Goal: Information Seeking & Learning: Learn about a topic

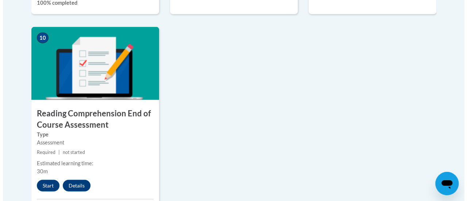
scroll to position [833, 0]
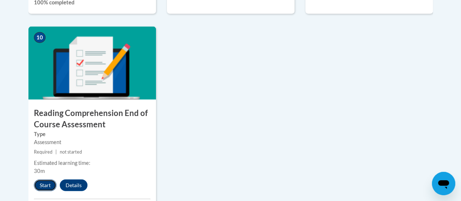
click at [45, 185] on button "Start" at bounding box center [45, 185] width 23 height 12
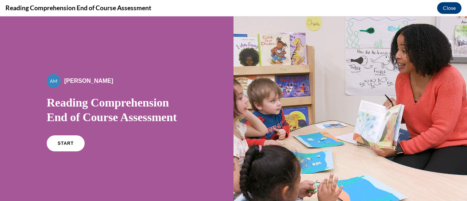
scroll to position [0, 0]
click at [60, 141] on span "START" at bounding box center [65, 143] width 17 height 5
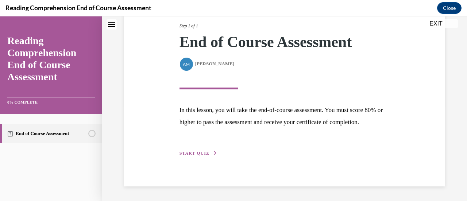
scroll to position [107, 0]
click at [197, 152] on span "START QUIZ" at bounding box center [194, 153] width 30 height 5
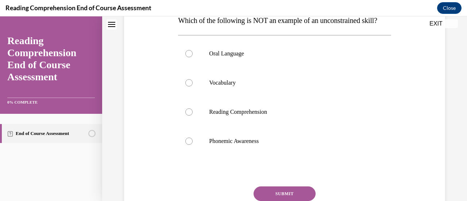
scroll to position [126, 0]
click at [187, 144] on div at bounding box center [188, 140] width 7 height 7
click at [187, 144] on input "Phonemic Awareness" at bounding box center [188, 140] width 7 height 7
radio input "true"
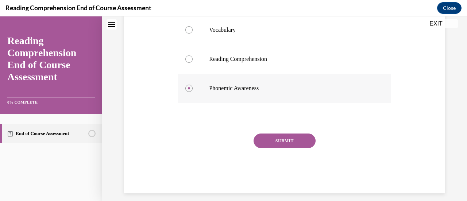
scroll to position [181, 0]
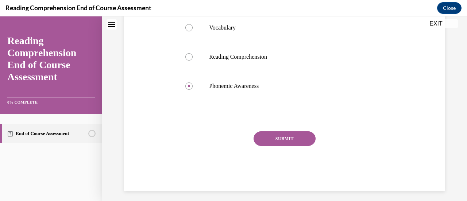
click at [279, 146] on button "SUBMIT" at bounding box center [284, 138] width 62 height 15
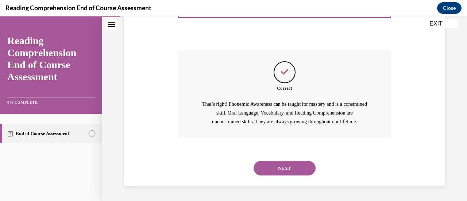
scroll to position [276, 0]
click at [281, 167] on button "NEXT" at bounding box center [284, 168] width 62 height 15
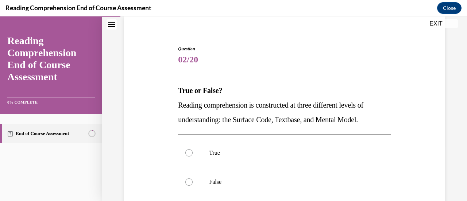
scroll to position [55, 0]
click at [190, 152] on div at bounding box center [188, 153] width 7 height 7
click at [190, 152] on input "True" at bounding box center [188, 153] width 7 height 7
radio input "true"
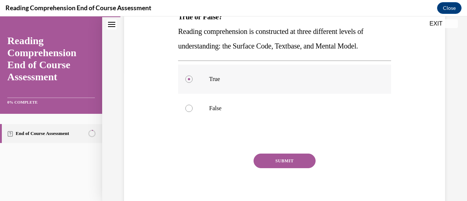
scroll to position [156, 0]
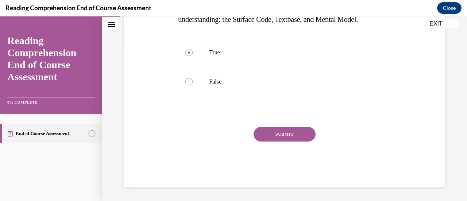
click at [275, 132] on button "SUBMIT" at bounding box center [284, 134] width 62 height 15
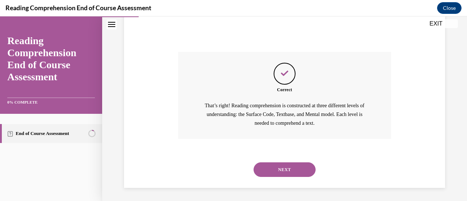
scroll to position [232, 0]
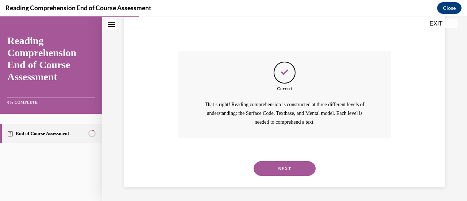
click at [282, 165] on button "NEXT" at bounding box center [284, 168] width 62 height 15
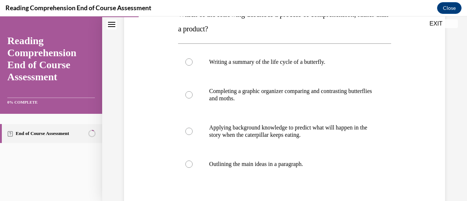
scroll to position [134, 0]
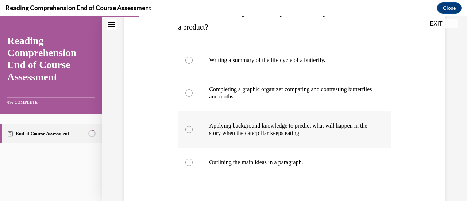
click at [190, 127] on div at bounding box center [188, 129] width 7 height 7
click at [190, 127] on input "Applying background knowledge to predict what will happen in the story when the…" at bounding box center [188, 129] width 7 height 7
radio input "true"
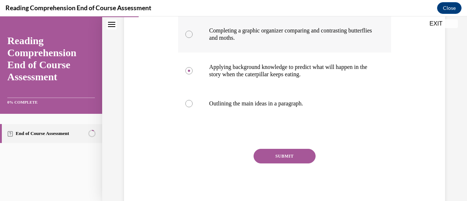
scroll to position [194, 0]
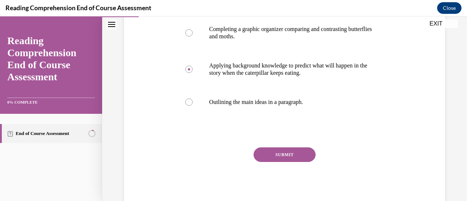
click at [269, 152] on button "SUBMIT" at bounding box center [284, 154] width 62 height 15
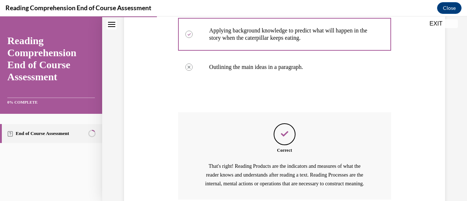
scroll to position [299, 0]
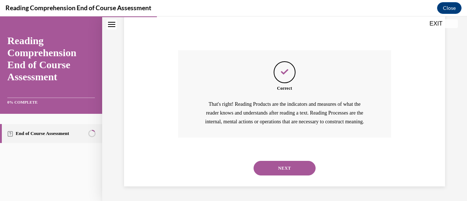
click at [275, 167] on button "NEXT" at bounding box center [284, 168] width 62 height 15
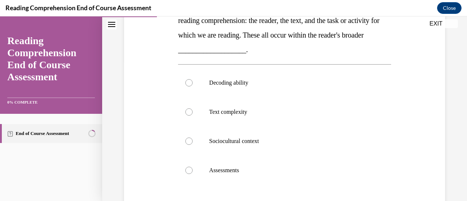
scroll to position [141, 0]
click at [189, 136] on label "Sociocultural context" at bounding box center [284, 140] width 213 height 29
click at [189, 137] on input "Sociocultural context" at bounding box center [188, 140] width 7 height 7
radio input "true"
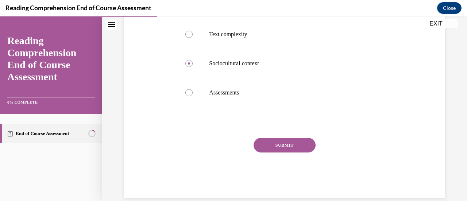
click at [268, 139] on button "SUBMIT" at bounding box center [284, 145] width 62 height 15
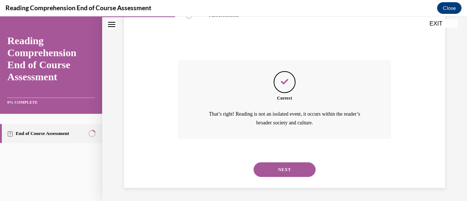
scroll to position [296, 0]
click at [278, 171] on button "NEXT" at bounding box center [284, 169] width 62 height 15
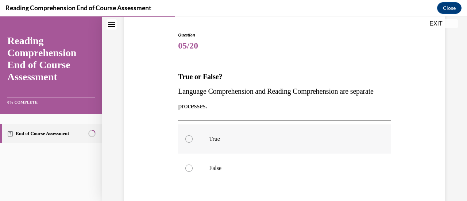
scroll to position [70, 0]
click at [186, 166] on div at bounding box center [188, 167] width 7 height 7
click at [186, 166] on input "False" at bounding box center [188, 167] width 7 height 7
radio input "true"
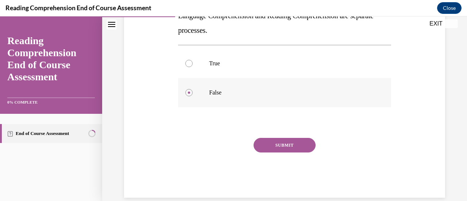
scroll to position [146, 0]
click at [284, 139] on button "SUBMIT" at bounding box center [284, 144] width 62 height 15
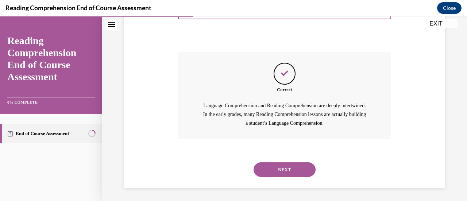
scroll to position [232, 0]
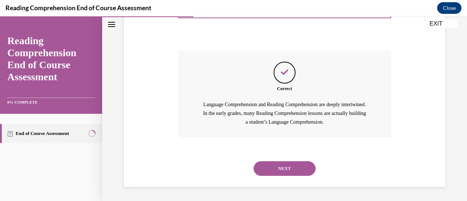
click at [285, 167] on button "NEXT" at bounding box center [284, 168] width 62 height 15
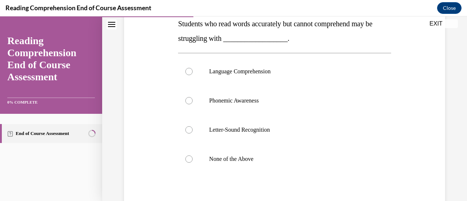
scroll to position [122, 0]
click at [189, 71] on div at bounding box center [188, 71] width 7 height 7
click at [189, 71] on input "Language Comprehension" at bounding box center [188, 71] width 7 height 7
radio input "true"
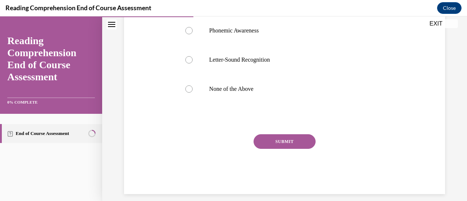
click at [281, 140] on button "SUBMIT" at bounding box center [284, 141] width 62 height 15
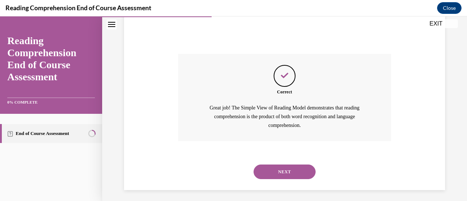
scroll to position [276, 0]
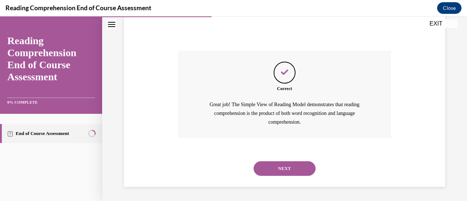
click at [284, 167] on button "NEXT" at bounding box center [284, 168] width 62 height 15
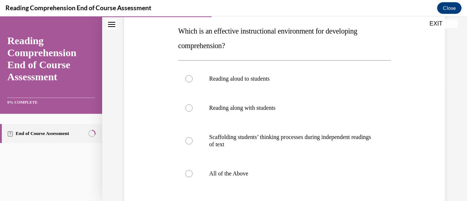
scroll to position [119, 0]
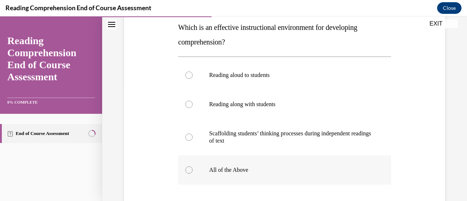
click at [190, 168] on div at bounding box center [188, 169] width 7 height 7
click at [190, 168] on input "All of the Above" at bounding box center [188, 169] width 7 height 7
radio input "true"
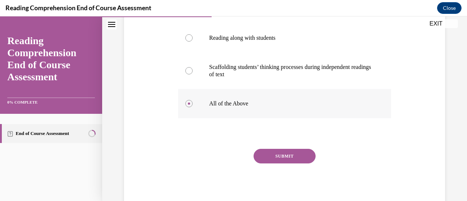
scroll to position [187, 0]
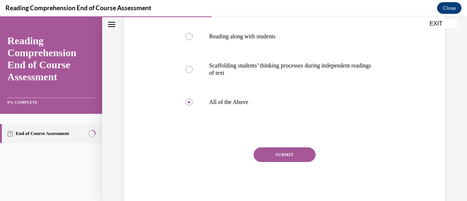
click at [287, 153] on button "SUBMIT" at bounding box center [284, 154] width 62 height 15
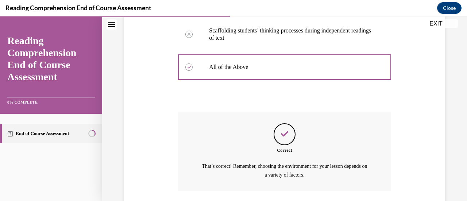
scroll to position [275, 0]
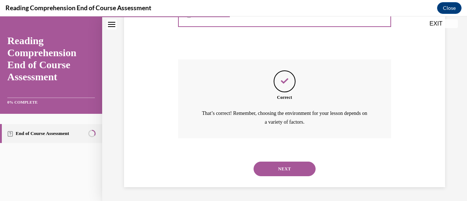
click at [280, 167] on button "NEXT" at bounding box center [284, 169] width 62 height 15
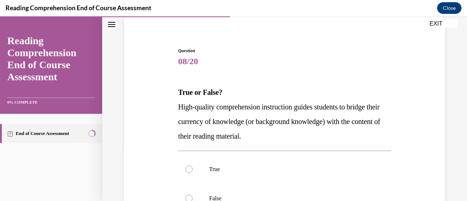
scroll to position [57, 0]
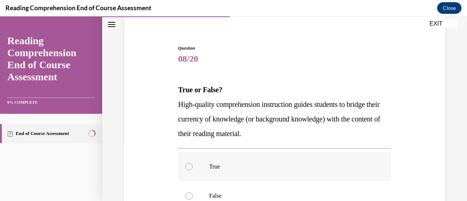
click at [187, 167] on div at bounding box center [188, 166] width 7 height 7
click at [187, 167] on input "True" at bounding box center [188, 166] width 7 height 7
radio input "true"
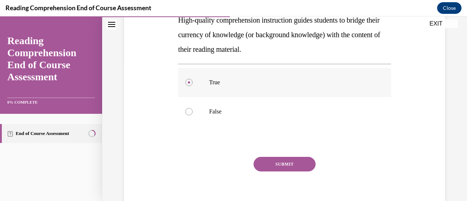
scroll to position [142, 0]
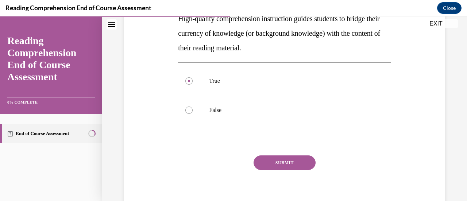
click at [291, 162] on button "SUBMIT" at bounding box center [284, 162] width 62 height 15
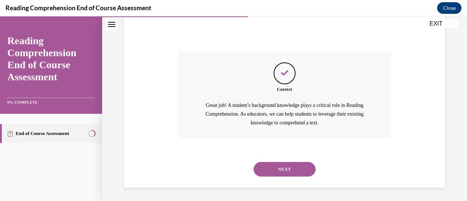
scroll to position [247, 0]
click at [288, 167] on button "NEXT" at bounding box center [284, 168] width 62 height 15
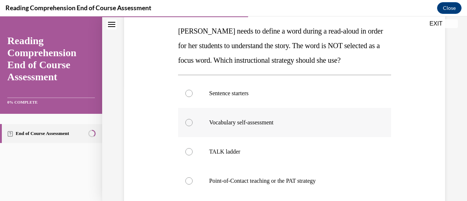
scroll to position [118, 0]
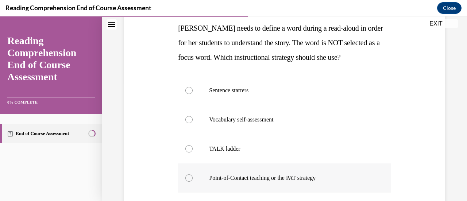
click at [186, 177] on div at bounding box center [188, 177] width 7 height 7
click at [186, 177] on input "Point-of-Contact teaching or the PAT strategy" at bounding box center [188, 177] width 7 height 7
radio input "true"
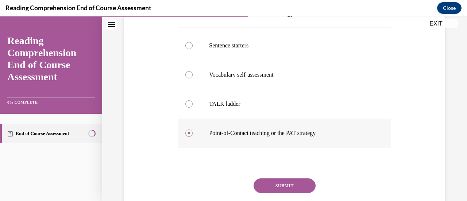
scroll to position [186, 0]
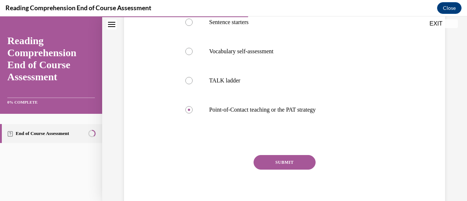
click at [280, 160] on button "SUBMIT" at bounding box center [284, 162] width 62 height 15
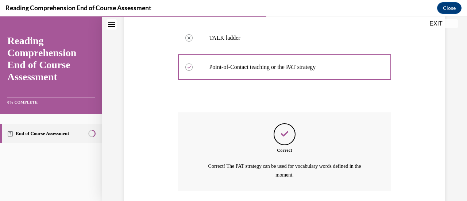
scroll to position [282, 0]
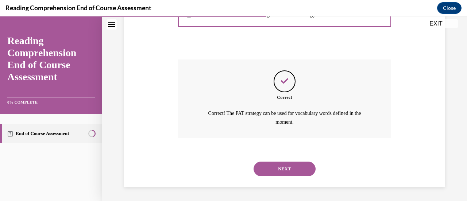
click at [280, 163] on button "NEXT" at bounding box center [284, 169] width 62 height 15
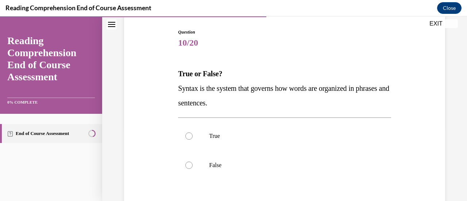
scroll to position [73, 0]
click at [188, 135] on div at bounding box center [188, 135] width 7 height 7
click at [188, 135] on input "True" at bounding box center [188, 135] width 7 height 7
radio input "true"
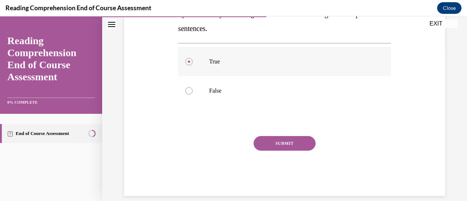
scroll to position [152, 0]
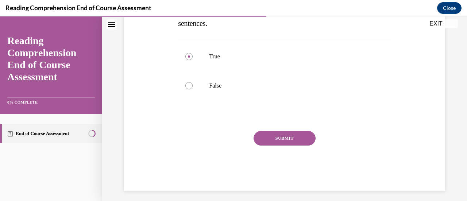
click at [295, 136] on button "SUBMIT" at bounding box center [284, 138] width 62 height 15
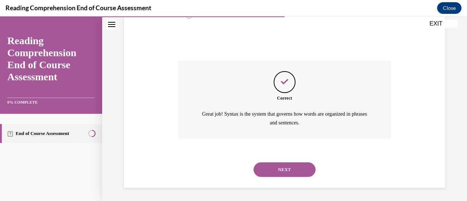
scroll to position [224, 0]
click at [280, 167] on button "NEXT" at bounding box center [284, 169] width 62 height 15
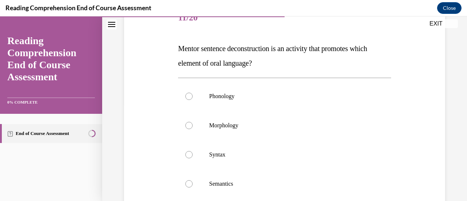
scroll to position [98, 0]
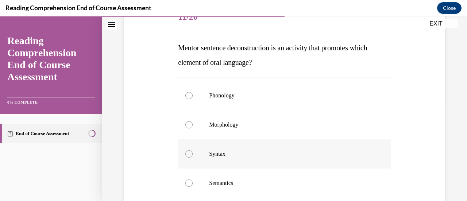
click at [191, 150] on label "Syntax" at bounding box center [284, 153] width 213 height 29
click at [191, 150] on input "Syntax" at bounding box center [188, 153] width 7 height 7
radio input "true"
drag, startPoint x: 191, startPoint y: 150, endPoint x: 261, endPoint y: 161, distance: 70.9
click at [261, 161] on label "Syntax" at bounding box center [284, 153] width 213 height 29
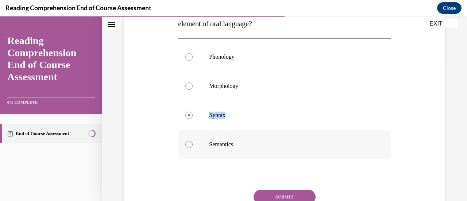
scroll to position [200, 0]
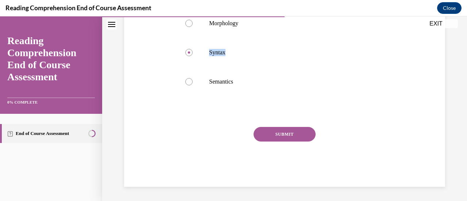
click at [273, 141] on button "SUBMIT" at bounding box center [284, 134] width 62 height 15
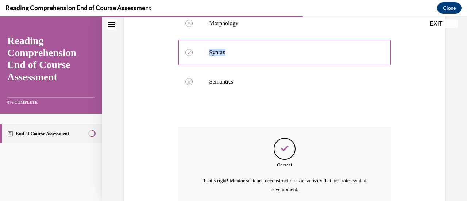
click at [274, 140] on div "Feedback" at bounding box center [285, 149] width 22 height 22
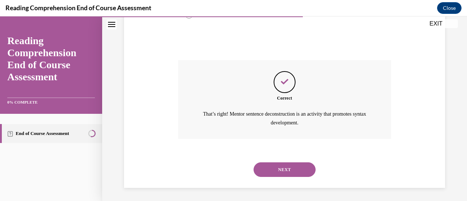
scroll to position [267, 0]
click at [284, 167] on button "NEXT" at bounding box center [284, 169] width 62 height 15
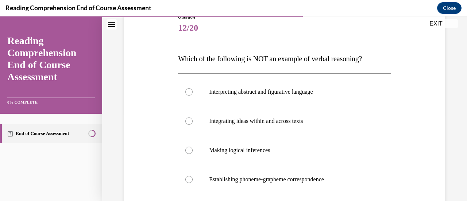
scroll to position [89, 0]
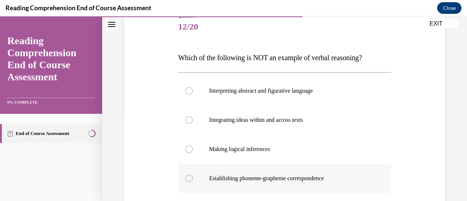
click at [188, 175] on div at bounding box center [188, 178] width 7 height 7
click at [188, 175] on input "Establishing phoneme-grapheme correspondence" at bounding box center [188, 178] width 7 height 7
radio input "true"
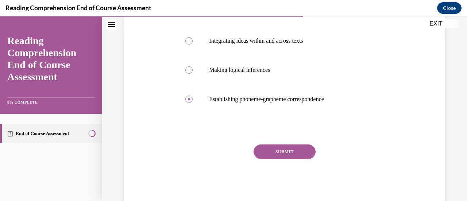
click at [273, 150] on button "SUBMIT" at bounding box center [284, 151] width 62 height 15
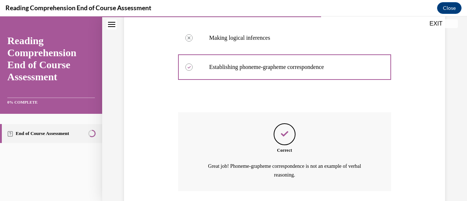
scroll to position [253, 0]
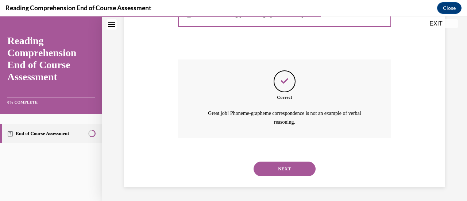
click at [280, 164] on button "NEXT" at bounding box center [284, 169] width 62 height 15
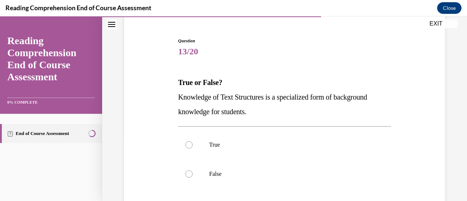
scroll to position [65, 0]
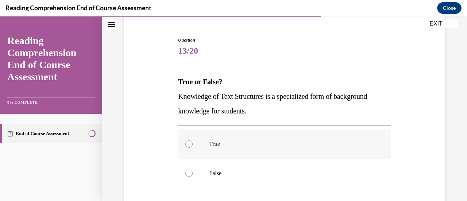
click at [187, 143] on div at bounding box center [188, 143] width 7 height 7
click at [187, 143] on input "True" at bounding box center [188, 143] width 7 height 7
radio input "true"
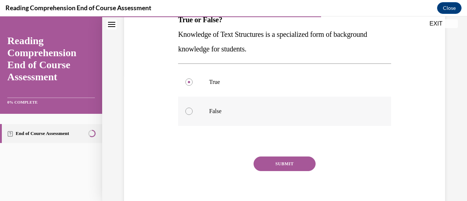
scroll to position [136, 0]
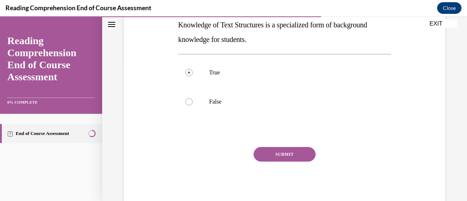
click at [281, 150] on button "SUBMIT" at bounding box center [284, 154] width 62 height 15
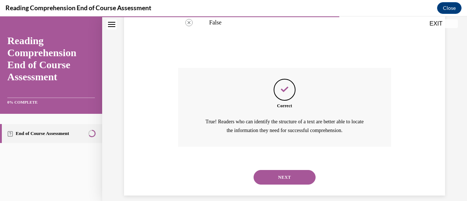
scroll to position [224, 0]
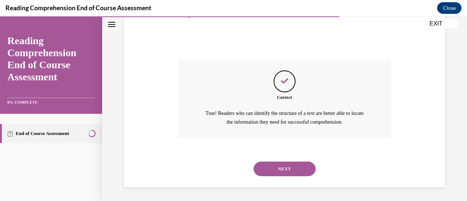
click at [282, 168] on button "NEXT" at bounding box center [284, 169] width 62 height 15
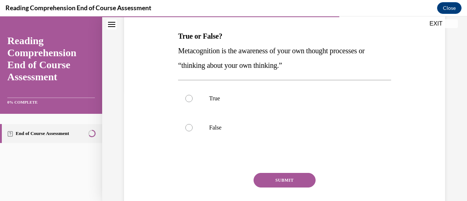
scroll to position [111, 0]
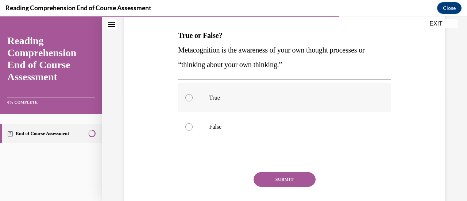
click at [189, 97] on div at bounding box center [188, 97] width 7 height 7
click at [189, 97] on input "True" at bounding box center [188, 97] width 7 height 7
radio input "true"
click at [272, 178] on button "SUBMIT" at bounding box center [284, 179] width 62 height 15
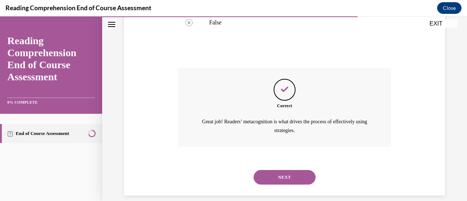
scroll to position [224, 0]
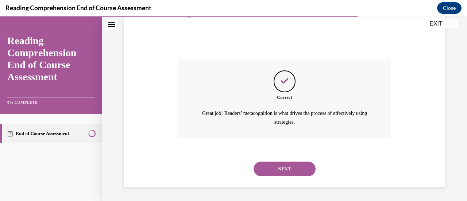
click at [284, 167] on button "NEXT" at bounding box center [284, 169] width 62 height 15
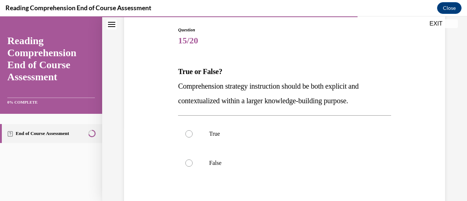
scroll to position [76, 0]
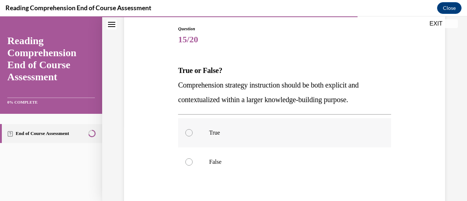
click at [187, 132] on div at bounding box center [188, 132] width 7 height 7
click at [187, 132] on input "True" at bounding box center [188, 132] width 7 height 7
radio input "true"
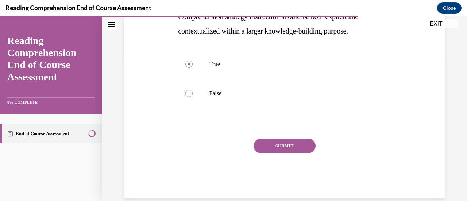
scroll to position [150, 0]
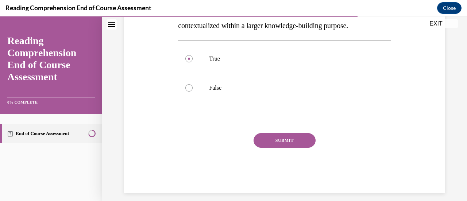
click at [284, 137] on button "SUBMIT" at bounding box center [284, 140] width 62 height 15
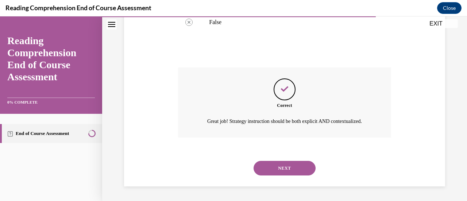
scroll to position [224, 0]
click at [282, 168] on button "NEXT" at bounding box center [284, 168] width 62 height 15
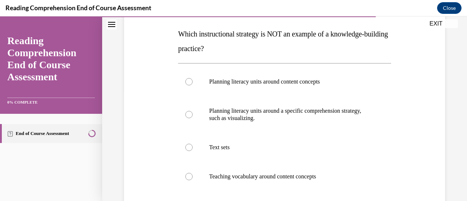
scroll to position [113, 0]
click at [186, 113] on div at bounding box center [188, 113] width 7 height 7
click at [186, 113] on input "Planning literacy units around a specific comprehension strategy, such as visua…" at bounding box center [188, 113] width 7 height 7
radio input "true"
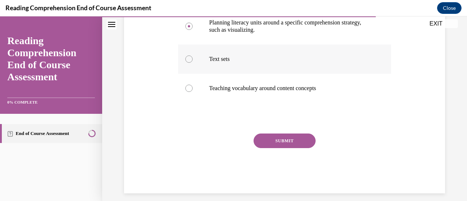
scroll to position [202, 0]
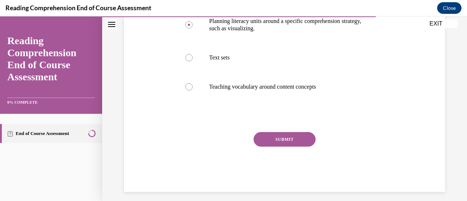
click at [271, 139] on button "SUBMIT" at bounding box center [284, 139] width 62 height 15
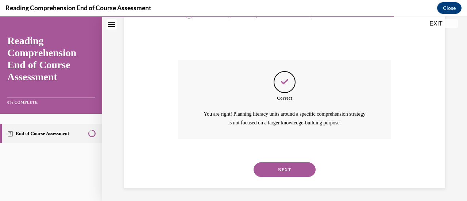
scroll to position [275, 0]
click at [282, 167] on button "NEXT" at bounding box center [284, 169] width 62 height 15
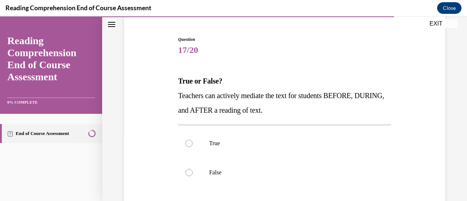
scroll to position [65, 0]
click at [223, 135] on label "True" at bounding box center [284, 143] width 213 height 29
click at [193, 140] on input "True" at bounding box center [188, 143] width 7 height 7
radio input "true"
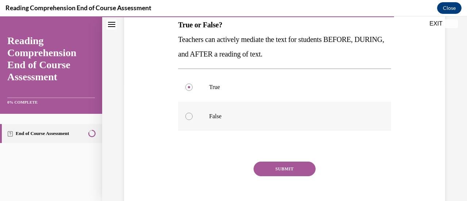
scroll to position [122, 0]
click at [278, 165] on button "SUBMIT" at bounding box center [284, 168] width 62 height 15
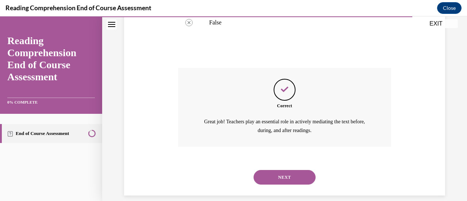
scroll to position [224, 0]
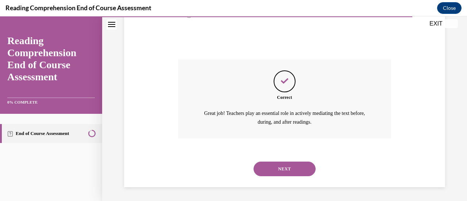
click at [278, 165] on button "NEXT" at bounding box center [284, 169] width 62 height 15
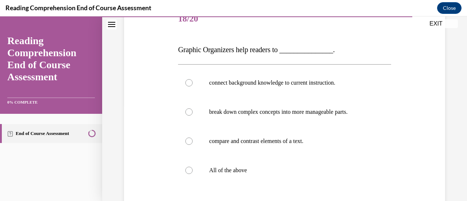
scroll to position [97, 0]
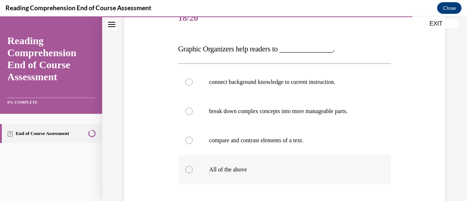
click at [188, 169] on div at bounding box center [188, 169] width 7 height 7
click at [188, 169] on input "All of the above" at bounding box center [188, 169] width 7 height 7
radio input "true"
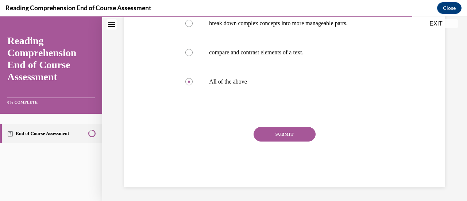
click at [281, 132] on button "SUBMIT" at bounding box center [284, 134] width 62 height 15
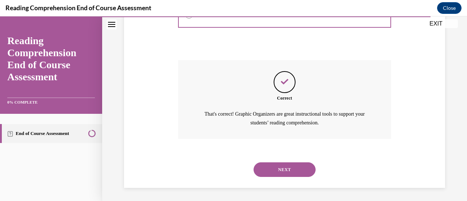
scroll to position [253, 0]
click at [293, 162] on button "NEXT" at bounding box center [284, 169] width 62 height 15
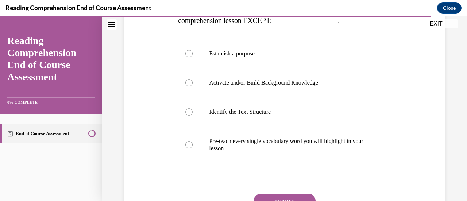
scroll to position [141, 0]
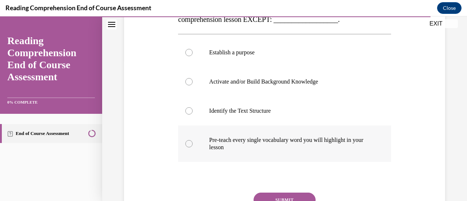
click at [188, 142] on div at bounding box center [188, 143] width 7 height 7
click at [188, 142] on input "Pre-teach every single vocabulary word you will highlight in your lesson" at bounding box center [188, 143] width 7 height 7
radio input "true"
click at [275, 196] on button "SUBMIT" at bounding box center [284, 200] width 62 height 15
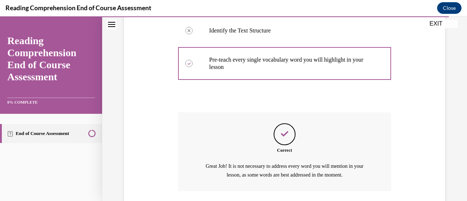
scroll to position [275, 0]
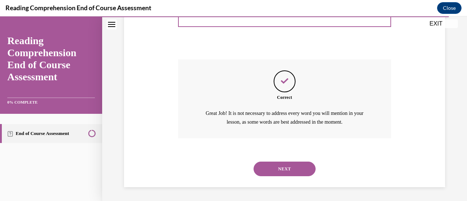
click at [285, 167] on button "NEXT" at bounding box center [284, 169] width 62 height 15
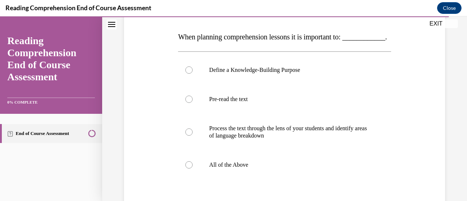
scroll to position [110, 0]
click at [189, 168] on div at bounding box center [188, 164] width 7 height 7
click at [189, 168] on input "All of the Above" at bounding box center [188, 164] width 7 height 7
radio input "true"
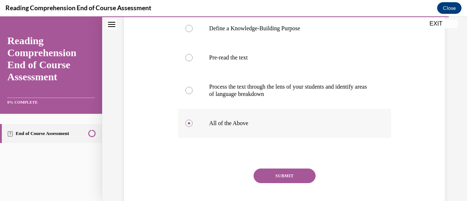
scroll to position [158, 0]
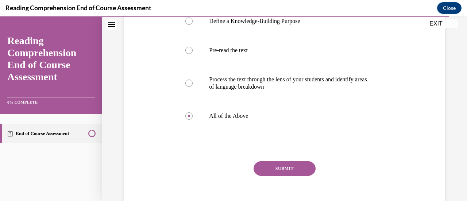
click at [284, 176] on button "SUBMIT" at bounding box center [284, 168] width 62 height 15
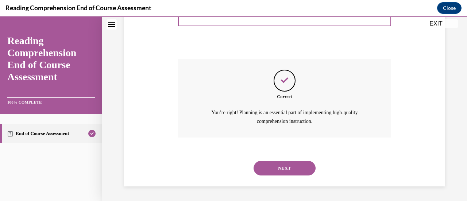
scroll to position [275, 0]
click at [282, 164] on button "NEXT" at bounding box center [284, 168] width 62 height 15
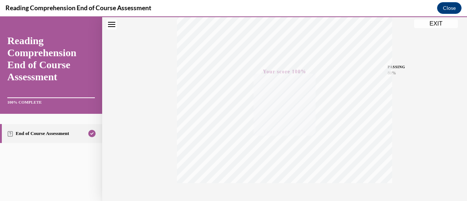
scroll to position [189, 0]
drag, startPoint x: 282, startPoint y: 164, endPoint x: 172, endPoint y: 122, distance: 117.6
click at [172, 122] on div "Quiz Results PASSING 80% Your score 100% Passed PASSING 80% Your score Your sco…" at bounding box center [284, 25] width 365 height 351
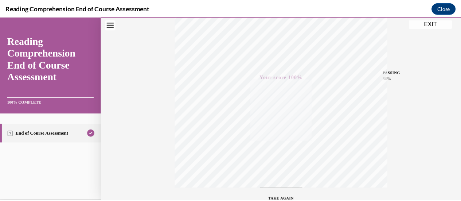
scroll to position [136, 0]
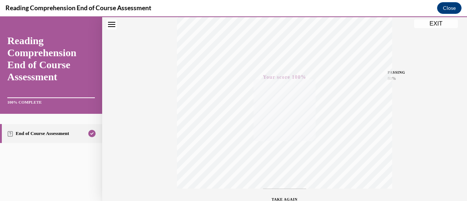
click at [433, 22] on button "EXIT" at bounding box center [436, 23] width 44 height 9
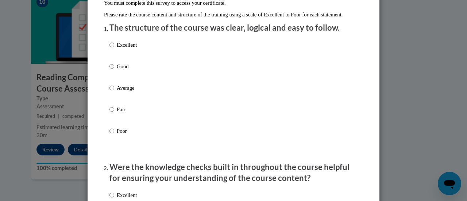
scroll to position [80, 0]
click at [109, 70] on input "Good" at bounding box center [111, 66] width 5 height 8
radio input "true"
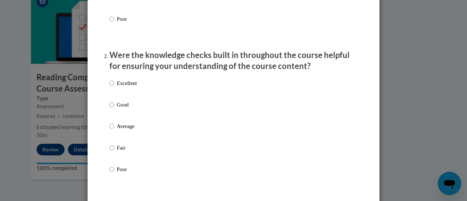
scroll to position [191, 0]
click at [109, 109] on input "Good" at bounding box center [111, 105] width 5 height 8
radio input "true"
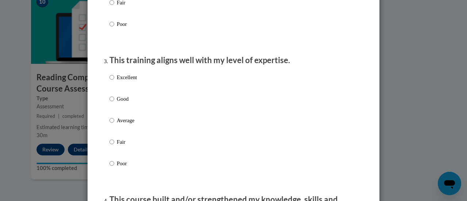
scroll to position [337, 0]
click at [109, 102] on input "Good" at bounding box center [111, 98] width 5 height 8
radio input "true"
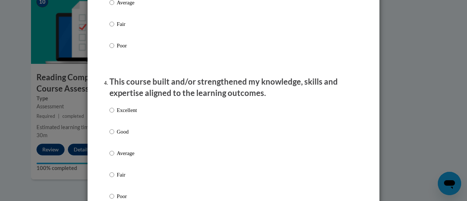
scroll to position [455, 0]
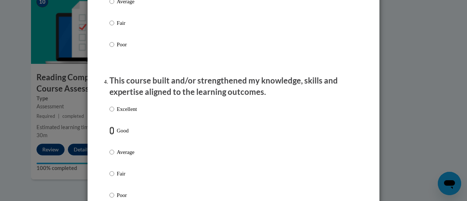
click at [109, 135] on input "Good" at bounding box center [111, 131] width 5 height 8
radio input "true"
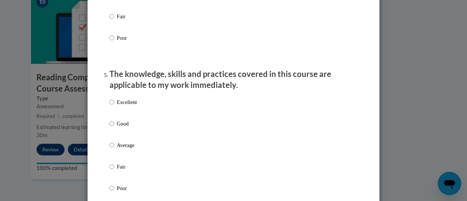
scroll to position [613, 0]
click at [109, 127] on input "Good" at bounding box center [111, 123] width 5 height 8
radio input "true"
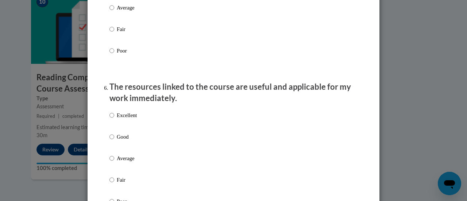
scroll to position [758, 0]
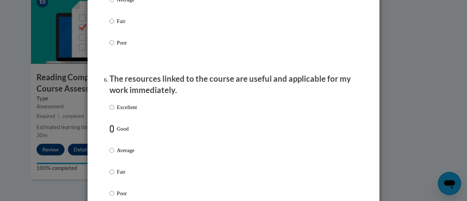
click at [109, 133] on input "Good" at bounding box center [111, 129] width 5 height 8
radio input "true"
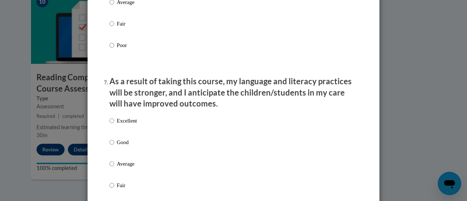
scroll to position [915, 0]
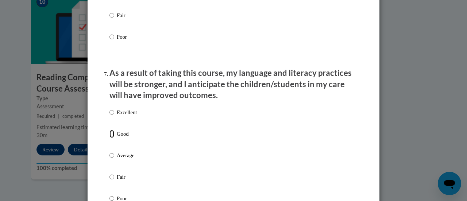
click at [109, 138] on input "Good" at bounding box center [111, 134] width 5 height 8
radio input "true"
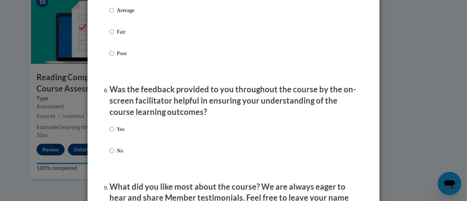
scroll to position [1061, 0]
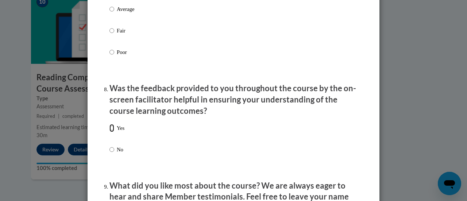
click at [109, 132] on input "Yes" at bounding box center [111, 128] width 5 height 8
radio input "true"
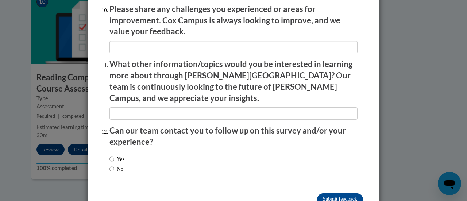
scroll to position [1315, 0]
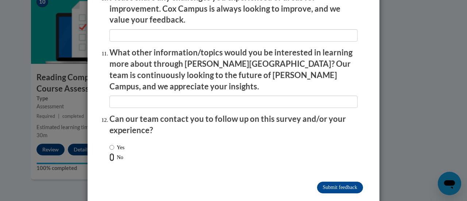
click at [109, 153] on input "No" at bounding box center [111, 157] width 5 height 8
radio input "true"
click at [324, 182] on input "Submit feedback" at bounding box center [340, 188] width 46 height 12
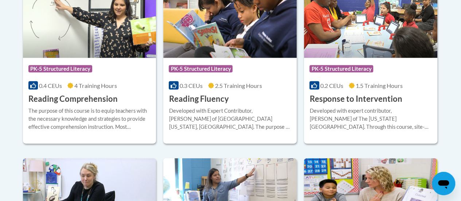
scroll to position [732, 0]
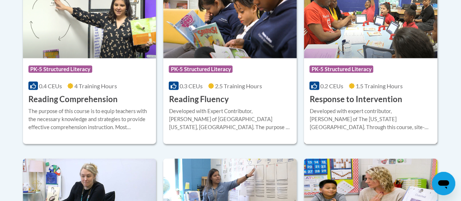
click at [373, 68] on span "PK-5 Structured Literacy" at bounding box center [343, 70] width 66 height 9
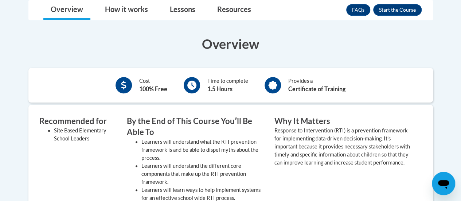
scroll to position [197, 0]
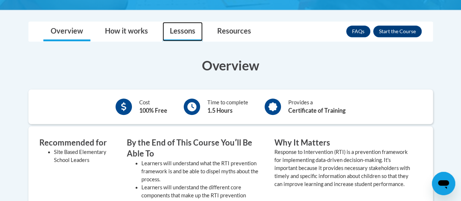
click at [182, 31] on link "Lessons" at bounding box center [183, 31] width 40 height 19
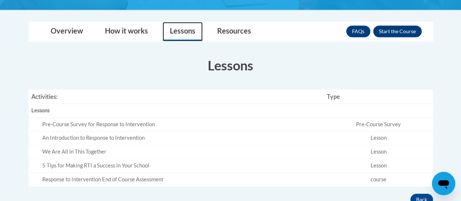
click at [182, 31] on link "Lessons" at bounding box center [183, 31] width 40 height 19
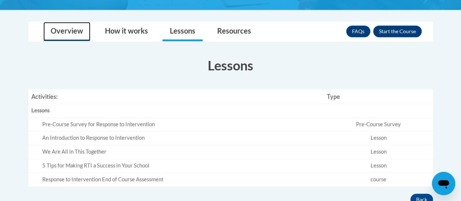
click at [63, 30] on link "Overview" at bounding box center [66, 31] width 47 height 19
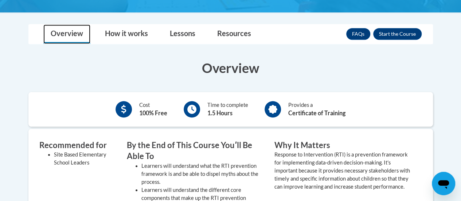
scroll to position [195, 0]
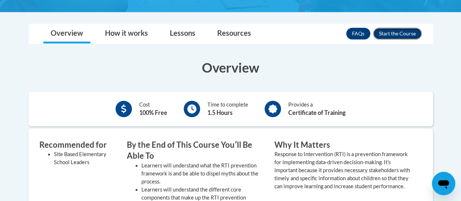
click at [402, 31] on button "Enroll" at bounding box center [397, 34] width 49 height 12
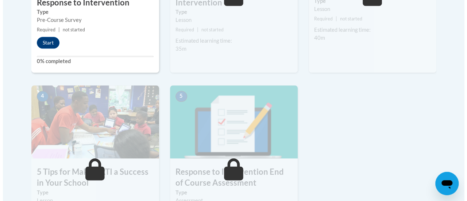
scroll to position [339, 0]
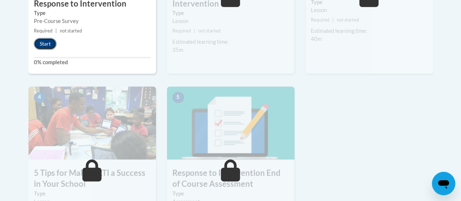
click at [48, 42] on button "Start" at bounding box center [45, 44] width 23 height 12
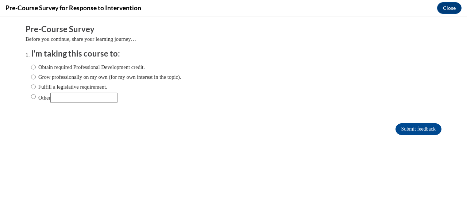
scroll to position [0, 0]
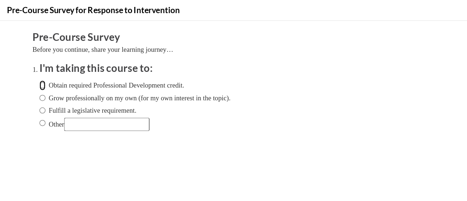
click at [31, 70] on input "Obtain required Professional Development credit." at bounding box center [33, 71] width 5 height 8
radio input "true"
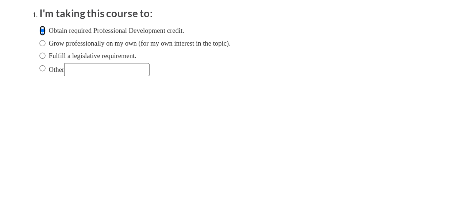
scroll to position [338, 0]
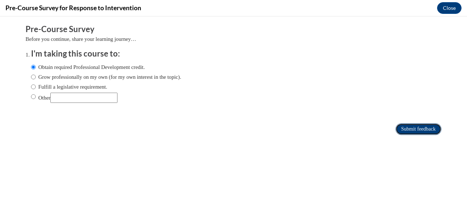
click at [403, 126] on input "Submit feedback" at bounding box center [418, 129] width 46 height 12
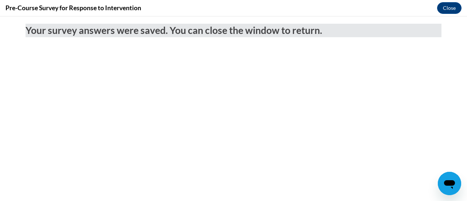
scroll to position [0, 0]
click at [445, 7] on button "Close" at bounding box center [449, 8] width 24 height 12
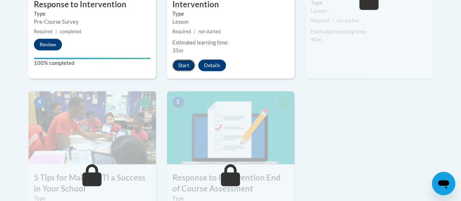
click at [186, 64] on button "Start" at bounding box center [183, 65] width 23 height 12
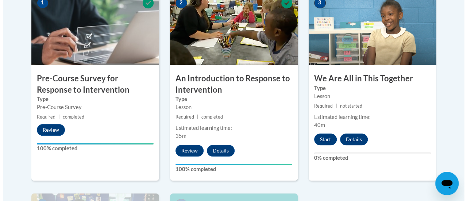
scroll to position [256, 0]
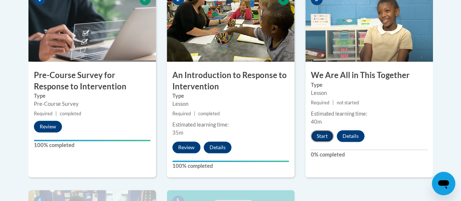
click at [322, 135] on button "Start" at bounding box center [322, 136] width 23 height 12
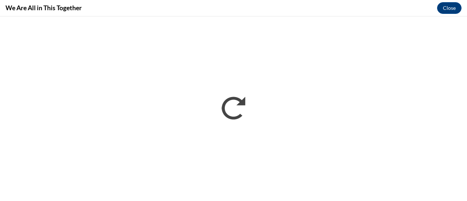
scroll to position [0, 0]
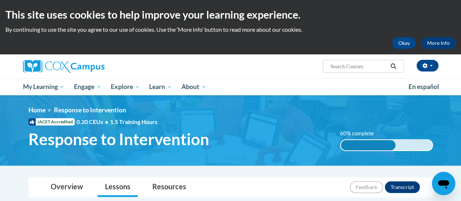
click at [434, 23] on div "This site uses cookies to help improve your learning experience. By continuing …" at bounding box center [230, 27] width 461 height 54
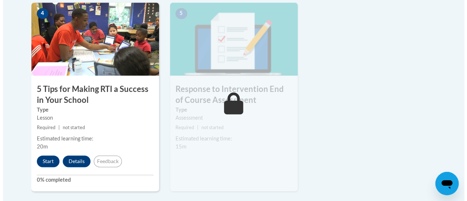
scroll to position [444, 0]
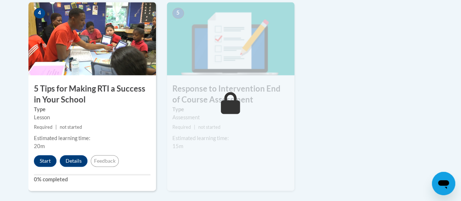
click at [106, 64] on img at bounding box center [92, 38] width 128 height 73
click at [47, 160] on button "Start" at bounding box center [45, 161] width 23 height 12
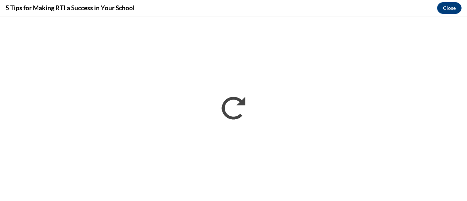
scroll to position [0, 0]
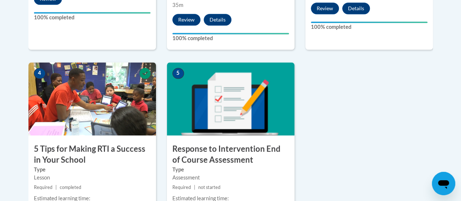
scroll to position [385, 0]
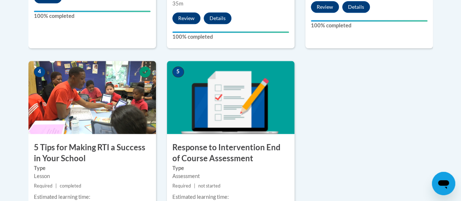
click at [242, 102] on img at bounding box center [231, 97] width 128 height 73
click at [235, 123] on img at bounding box center [231, 97] width 128 height 73
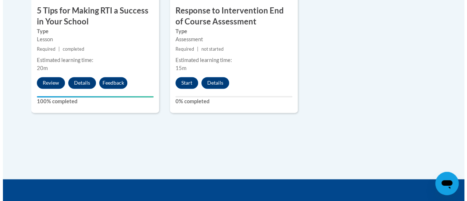
scroll to position [526, 0]
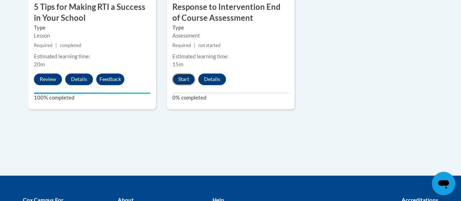
click at [185, 77] on button "Start" at bounding box center [183, 79] width 23 height 12
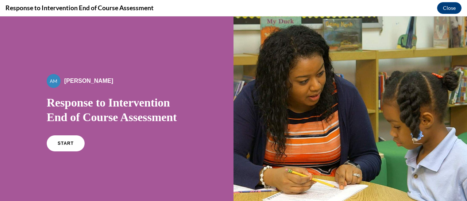
scroll to position [0, 0]
click at [67, 146] on link "START" at bounding box center [66, 143] width 40 height 17
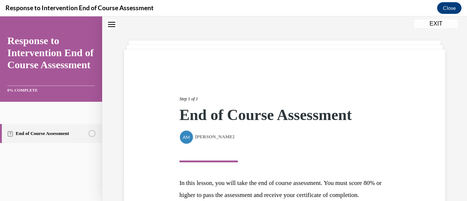
scroll to position [107, 0]
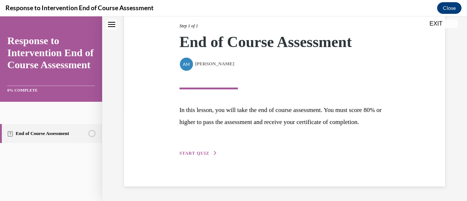
click at [186, 151] on span "START QUIZ" at bounding box center [194, 153] width 30 height 5
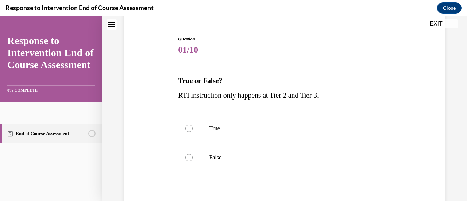
scroll to position [65, 0]
click at [186, 155] on div at bounding box center [188, 157] width 7 height 7
click at [186, 155] on input "False" at bounding box center [188, 157] width 7 height 7
radio input "true"
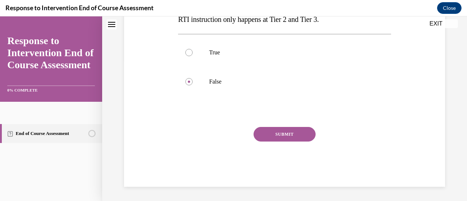
click at [281, 134] on button "SUBMIT" at bounding box center [284, 134] width 62 height 15
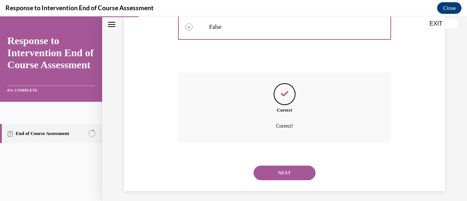
scroll to position [201, 0]
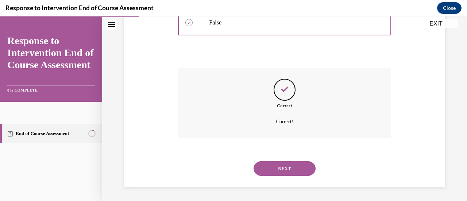
click at [278, 167] on button "NEXT" at bounding box center [284, 168] width 62 height 15
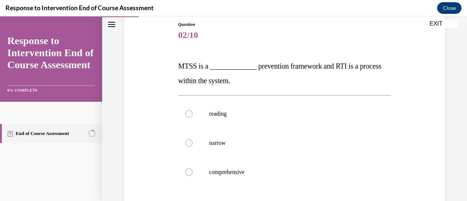
scroll to position [80, 0]
click at [188, 171] on div at bounding box center [188, 172] width 7 height 7
click at [188, 171] on input "comprehensive" at bounding box center [188, 172] width 7 height 7
radio input "true"
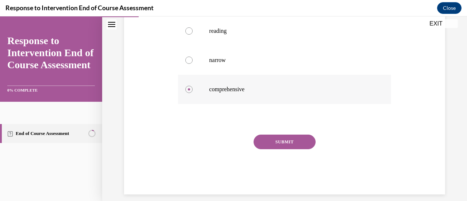
scroll to position [166, 0]
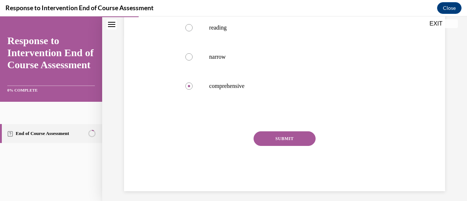
click at [288, 136] on button "SUBMIT" at bounding box center [284, 138] width 62 height 15
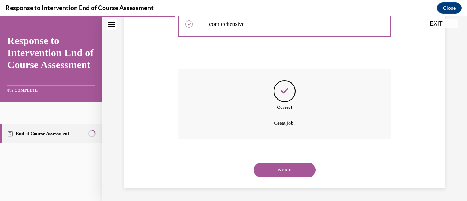
scroll to position [230, 0]
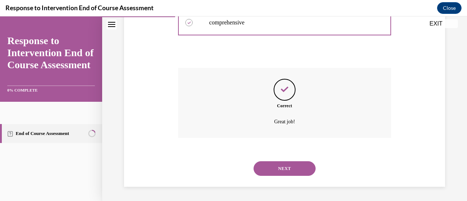
click at [280, 169] on button "NEXT" at bounding box center [284, 168] width 62 height 15
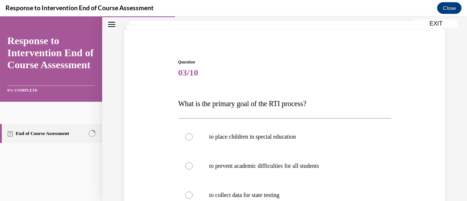
scroll to position [84, 0]
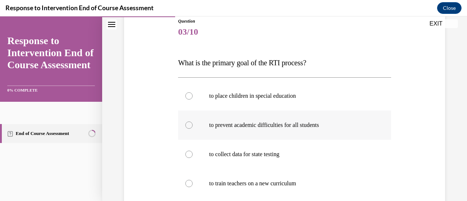
click at [187, 122] on div at bounding box center [188, 124] width 7 height 7
click at [187, 122] on input "to prevent academic difficulties for all students" at bounding box center [188, 124] width 7 height 7
radio input "true"
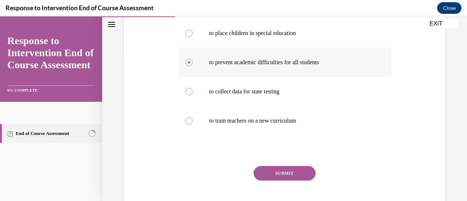
scroll to position [151, 0]
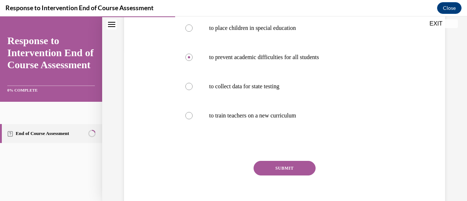
click at [276, 169] on button "SUBMIT" at bounding box center [284, 168] width 62 height 15
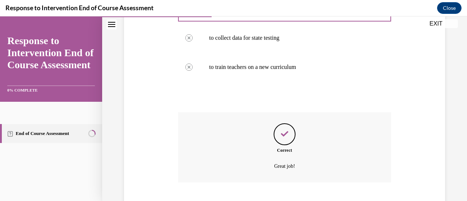
scroll to position [244, 0]
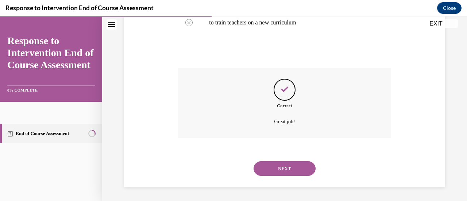
click at [276, 170] on button "NEXT" at bounding box center [284, 168] width 62 height 15
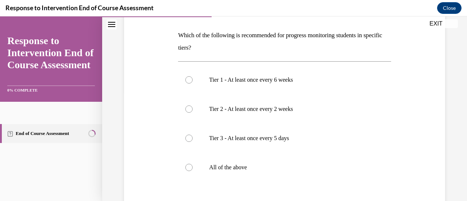
scroll to position [110, 0]
click at [186, 165] on div at bounding box center [188, 166] width 7 height 7
click at [186, 165] on input "All of the above" at bounding box center [188, 166] width 7 height 7
radio input "true"
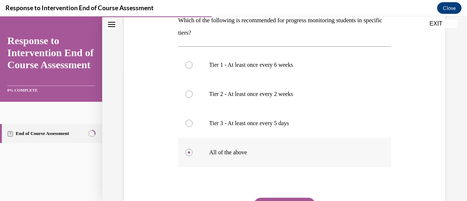
scroll to position [171, 0]
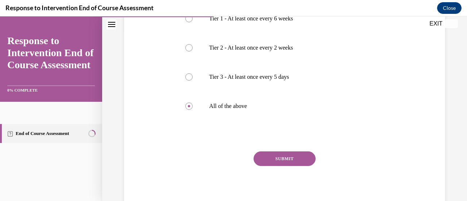
click at [278, 155] on button "SUBMIT" at bounding box center [284, 158] width 62 height 15
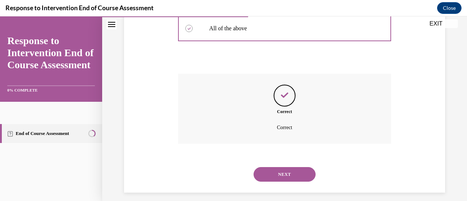
scroll to position [255, 0]
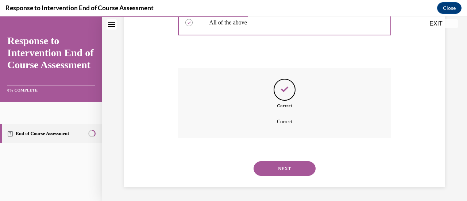
click at [279, 166] on button "NEXT" at bounding box center [284, 168] width 62 height 15
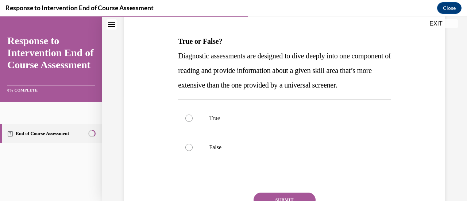
scroll to position [105, 0]
click at [187, 122] on div at bounding box center [188, 118] width 7 height 7
click at [187, 122] on input "True" at bounding box center [188, 118] width 7 height 7
radio input "true"
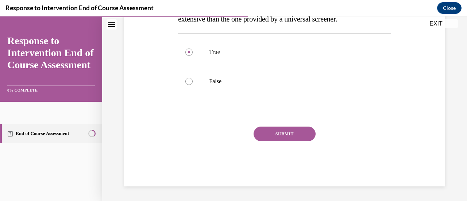
click at [284, 133] on button "SUBMIT" at bounding box center [284, 134] width 62 height 15
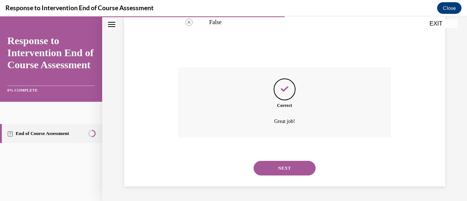
scroll to position [244, 0]
click at [280, 170] on button "NEXT" at bounding box center [284, 168] width 62 height 15
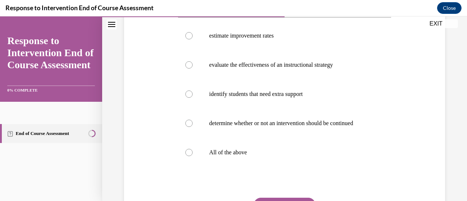
scroll to position [144, 0]
click at [189, 149] on div at bounding box center [188, 151] width 7 height 7
click at [189, 149] on input "All of the above" at bounding box center [188, 151] width 7 height 7
radio input "true"
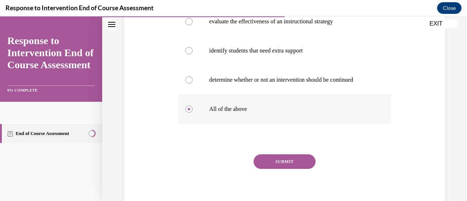
scroll to position [188, 0]
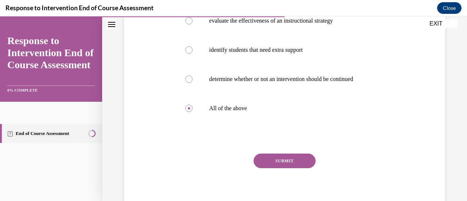
click at [282, 160] on button "SUBMIT" at bounding box center [284, 161] width 62 height 15
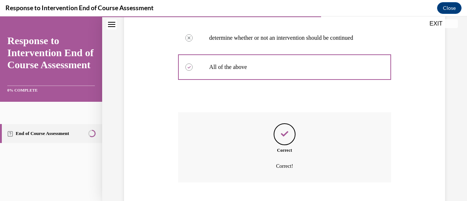
scroll to position [274, 0]
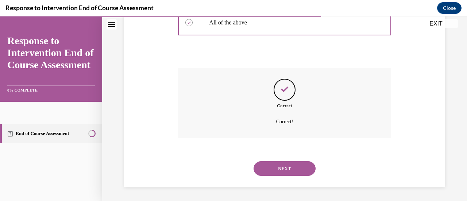
click at [284, 168] on button "NEXT" at bounding box center [284, 168] width 62 height 15
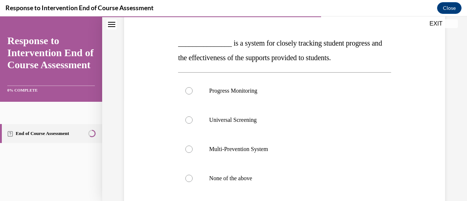
scroll to position [103, 0]
click at [189, 94] on div at bounding box center [188, 91] width 7 height 7
click at [189, 94] on input "Progress Monitoring" at bounding box center [188, 91] width 7 height 7
radio input "true"
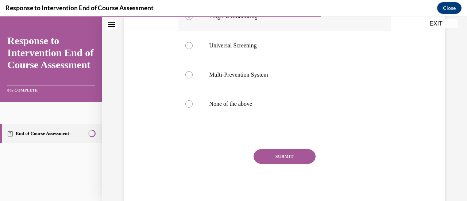
scroll to position [180, 0]
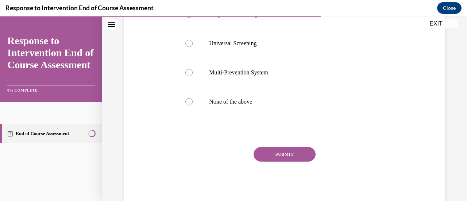
click at [278, 154] on button "SUBMIT" at bounding box center [284, 154] width 62 height 15
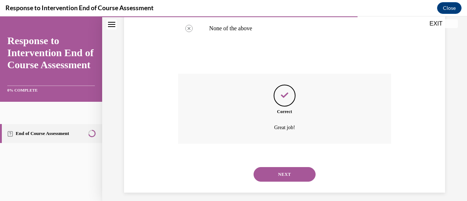
scroll to position [259, 0]
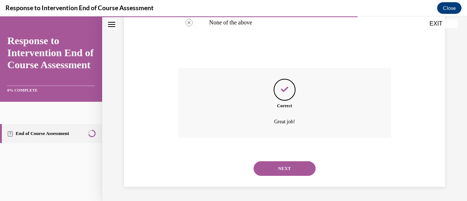
click at [283, 164] on button "NEXT" at bounding box center [284, 168] width 62 height 15
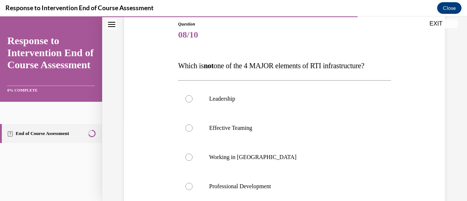
scroll to position [78, 0]
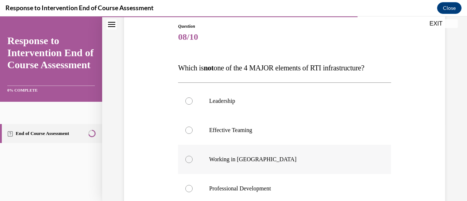
click at [189, 158] on div at bounding box center [188, 159] width 7 height 7
click at [189, 158] on input "Working in Silos" at bounding box center [188, 159] width 7 height 7
radio input "true"
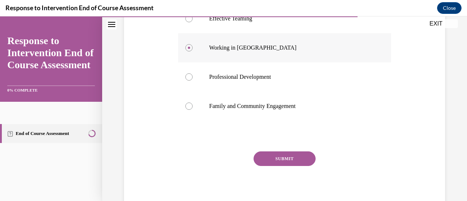
scroll to position [190, 0]
click at [284, 155] on button "SUBMIT" at bounding box center [284, 158] width 62 height 15
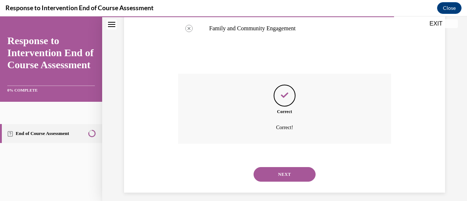
scroll to position [274, 0]
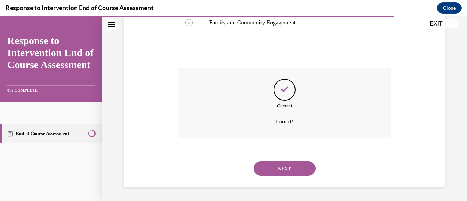
click at [284, 165] on button "NEXT" at bounding box center [284, 168] width 62 height 15
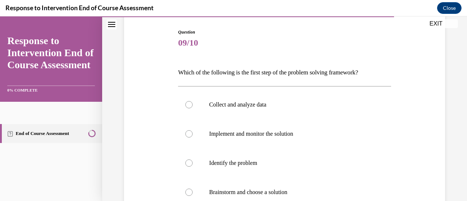
scroll to position [74, 0]
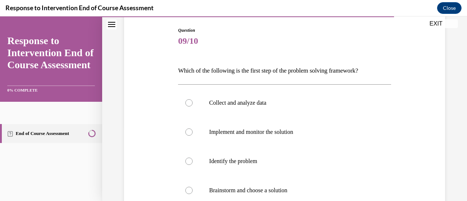
click at [397, 148] on div "Question 09/10 Which of the following is the first step of the problem solving …" at bounding box center [284, 164] width 325 height 319
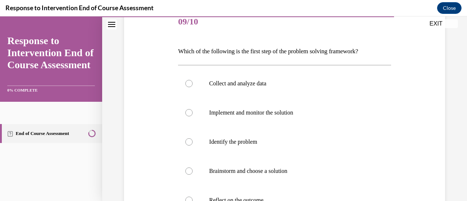
scroll to position [94, 0]
click at [190, 139] on div at bounding box center [188, 141] width 7 height 7
click at [190, 139] on input "Identify the problem" at bounding box center [188, 141] width 7 height 7
radio input "true"
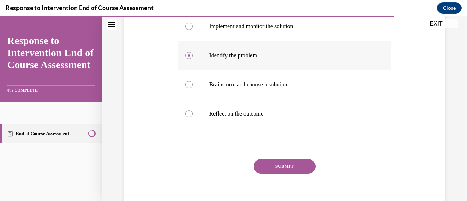
scroll to position [181, 0]
click at [281, 167] on button "SUBMIT" at bounding box center [284, 165] width 62 height 15
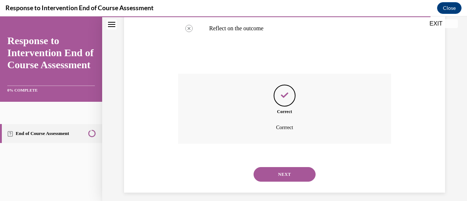
scroll to position [271, 0]
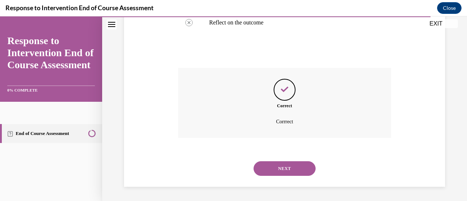
click at [281, 167] on button "NEXT" at bounding box center [284, 168] width 62 height 15
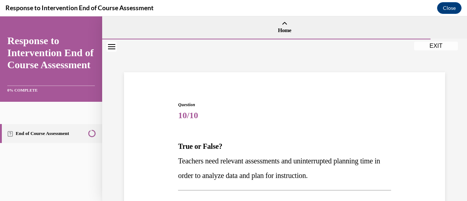
click at [281, 167] on p "Teachers need relevant assessments and uninterrupted planning time in order to …" at bounding box center [284, 168] width 213 height 29
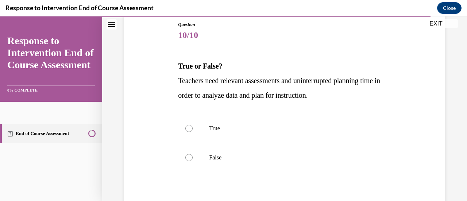
scroll to position [84, 0]
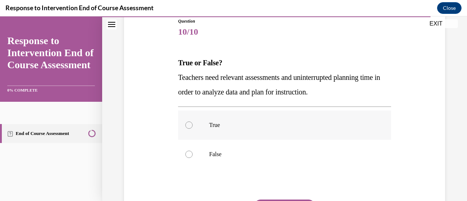
click at [185, 124] on div at bounding box center [188, 124] width 7 height 7
click at [185, 124] on input "True" at bounding box center [188, 124] width 7 height 7
radio input "true"
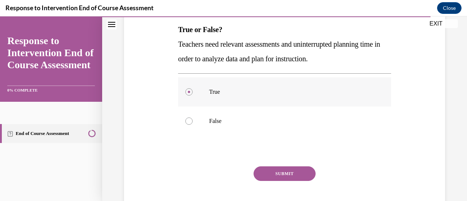
scroll to position [129, 0]
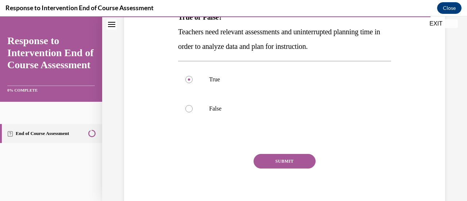
click at [273, 159] on button "SUBMIT" at bounding box center [284, 161] width 62 height 15
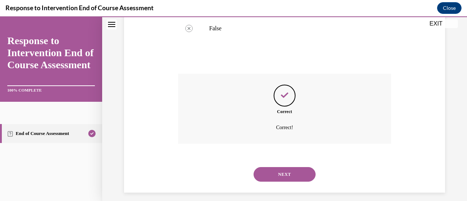
scroll to position [215, 0]
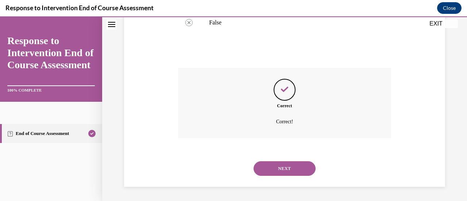
click at [278, 168] on button "NEXT" at bounding box center [284, 168] width 62 height 15
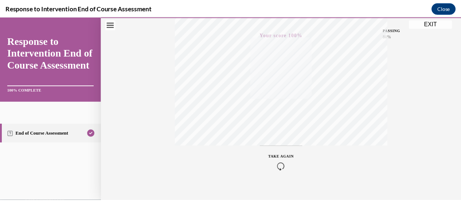
scroll to position [189, 0]
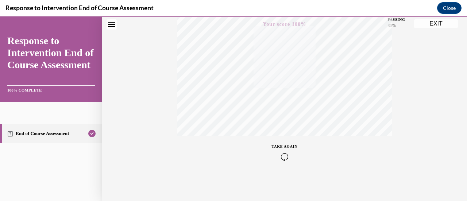
click at [428, 22] on button "EXIT" at bounding box center [436, 23] width 44 height 9
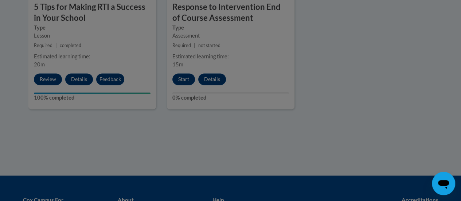
click at [428, 22] on div at bounding box center [230, 100] width 461 height 201
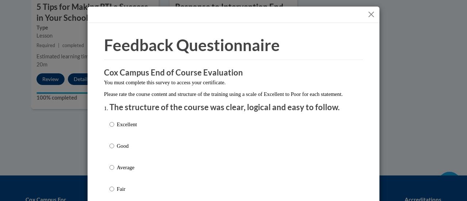
click at [428, 22] on div "Feedback Questionnaire Rate Course Comments Cox Campus End of Course Evaluation…" at bounding box center [233, 100] width 467 height 201
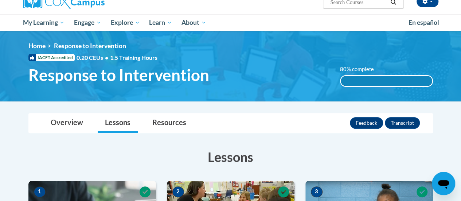
scroll to position [63, 0]
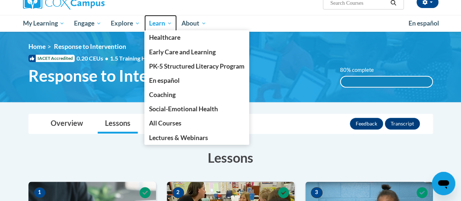
click at [160, 23] on span "Learn" at bounding box center [160, 23] width 23 height 9
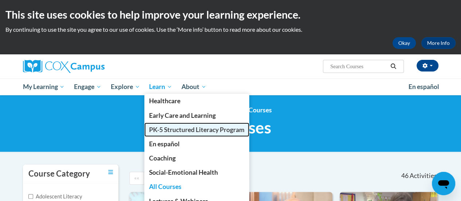
click at [161, 129] on span "PK-5 Structured Literacy Program" at bounding box center [197, 130] width 96 height 8
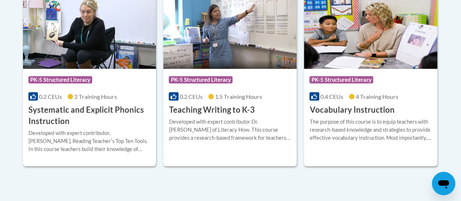
scroll to position [905, 0]
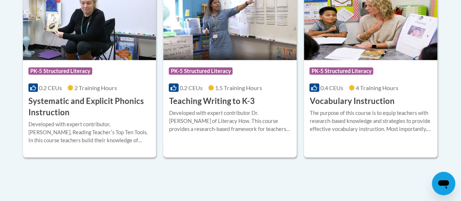
click at [220, 110] on div "Developed with expert contributor Dr. [PERSON_NAME] of Literacy How. This cours…" at bounding box center [230, 121] width 123 height 24
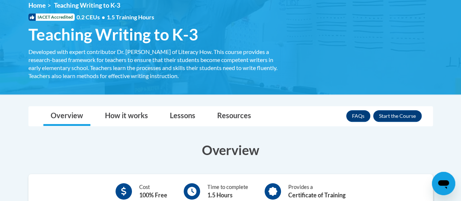
scroll to position [105, 0]
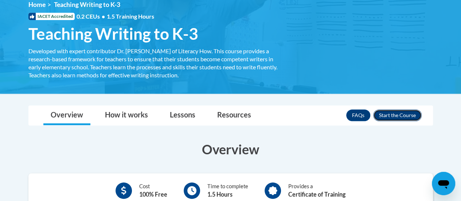
click at [401, 115] on button "Enroll" at bounding box center [397, 115] width 49 height 12
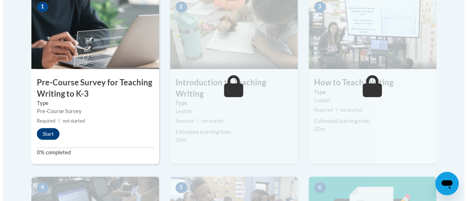
scroll to position [249, 0]
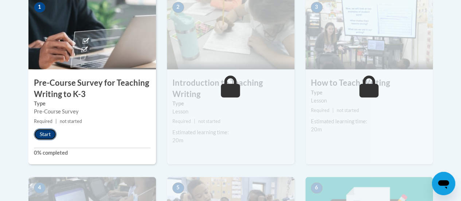
click at [42, 133] on button "Start" at bounding box center [45, 134] width 23 height 12
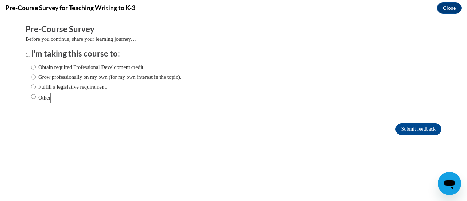
scroll to position [0, 0]
click at [31, 66] on input "Obtain required Professional Development credit." at bounding box center [33, 67] width 5 height 8
radio input "true"
click at [411, 129] on input "Submit feedback" at bounding box center [418, 129] width 46 height 12
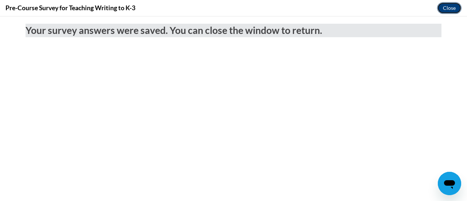
click at [445, 11] on button "Close" at bounding box center [449, 8] width 24 height 12
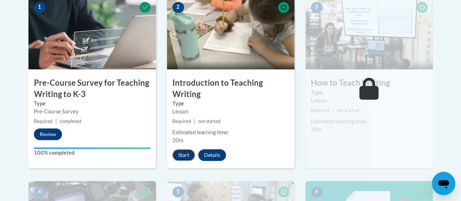
click at [180, 151] on button "Start" at bounding box center [183, 155] width 23 height 12
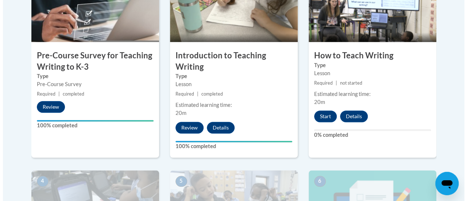
scroll to position [276, 0]
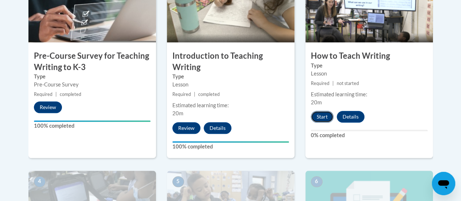
click at [321, 114] on button "Start" at bounding box center [322, 117] width 23 height 12
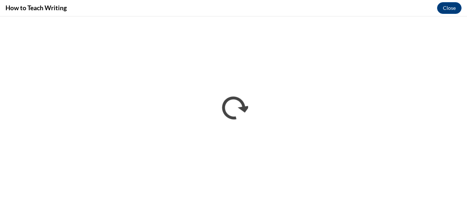
scroll to position [0, 0]
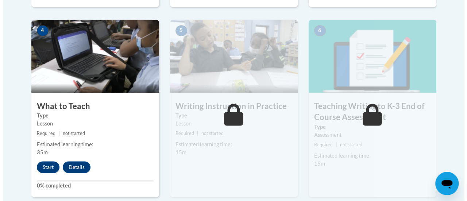
scroll to position [426, 0]
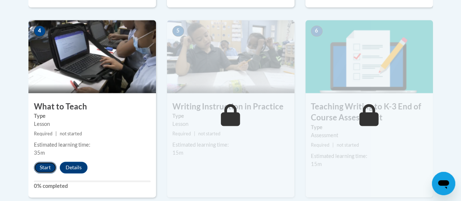
click at [43, 164] on button "Start" at bounding box center [45, 168] width 23 height 12
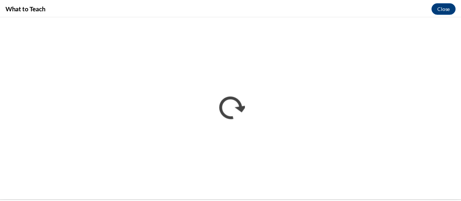
scroll to position [0, 0]
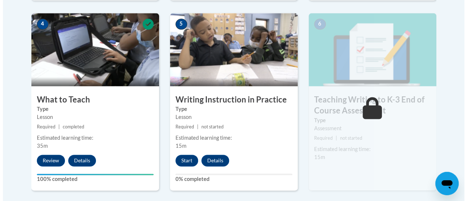
scroll to position [436, 0]
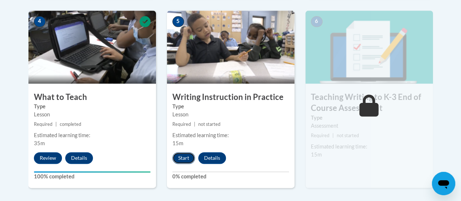
click at [187, 155] on button "Start" at bounding box center [183, 158] width 23 height 12
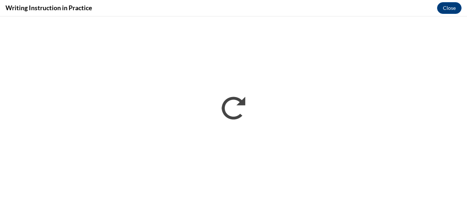
scroll to position [0, 0]
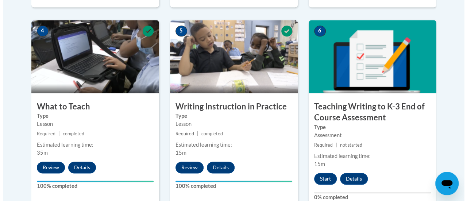
scroll to position [431, 0]
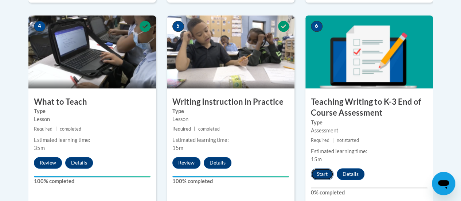
click at [320, 170] on button "Start" at bounding box center [322, 174] width 23 height 12
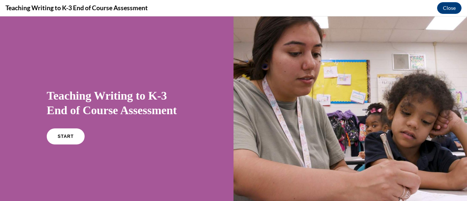
scroll to position [0, 0]
click at [71, 133] on link "START" at bounding box center [66, 136] width 40 height 17
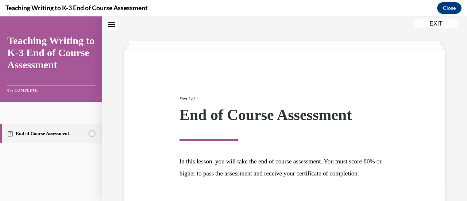
scroll to position [85, 0]
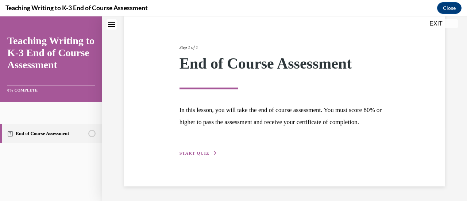
drag, startPoint x: 71, startPoint y: 133, endPoint x: 76, endPoint y: 154, distance: 20.7
click at [76, 154] on div "Navigation menu" at bounding box center [51, 160] width 102 height 15
click at [188, 153] on span "START QUIZ" at bounding box center [194, 153] width 30 height 5
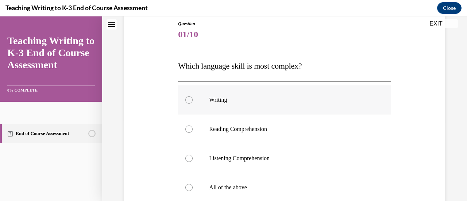
click at [189, 98] on div at bounding box center [188, 99] width 7 height 7
click at [189, 98] on input "Writing" at bounding box center [188, 99] width 7 height 7
radio input "true"
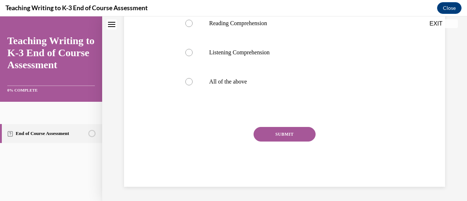
click at [287, 134] on button "SUBMIT" at bounding box center [284, 134] width 62 height 15
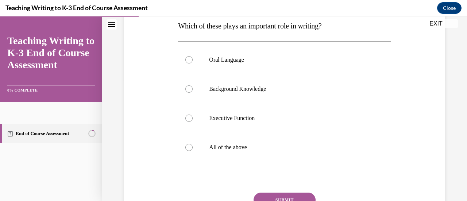
scroll to position [129, 0]
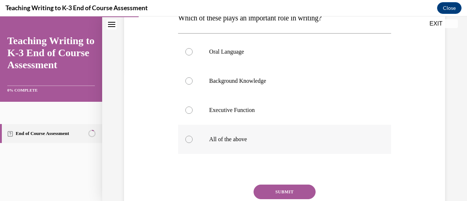
click at [188, 138] on div at bounding box center [188, 139] width 7 height 7
click at [188, 138] on input "All of the above" at bounding box center [188, 139] width 7 height 7
radio input "true"
click at [274, 193] on button "SUBMIT" at bounding box center [284, 192] width 62 height 15
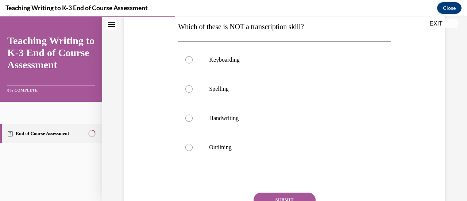
scroll to position [115, 0]
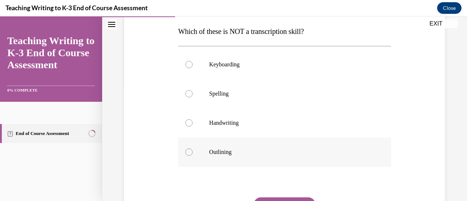
click at [190, 148] on div at bounding box center [188, 151] width 7 height 7
click at [190, 148] on input "Outlining" at bounding box center [188, 151] width 7 height 7
radio input "true"
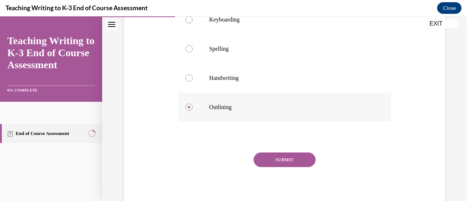
scroll to position [167, 0]
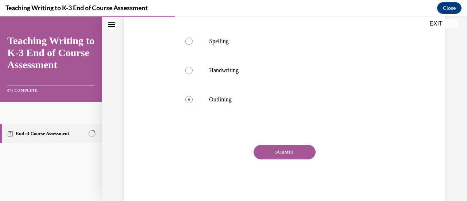
click at [275, 152] on button "SUBMIT" at bounding box center [284, 152] width 62 height 15
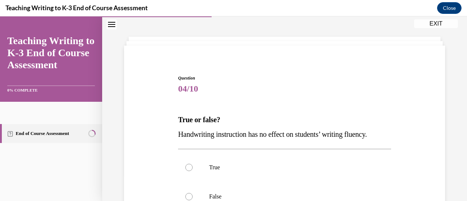
scroll to position [28, 0]
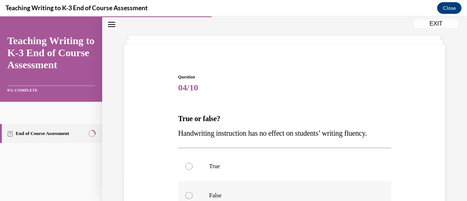
click at [187, 195] on div at bounding box center [188, 195] width 7 height 7
click at [187, 195] on input "False" at bounding box center [188, 195] width 7 height 7
radio input "true"
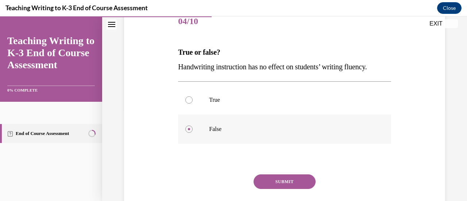
scroll to position [97, 0]
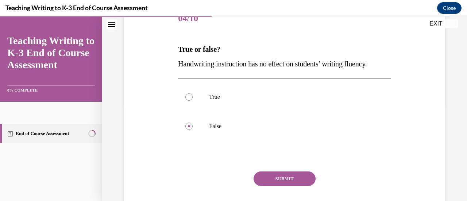
click at [279, 176] on button "SUBMIT" at bounding box center [284, 178] width 62 height 15
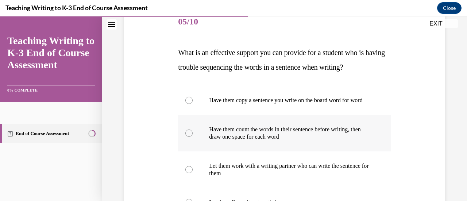
scroll to position [93, 0]
click at [189, 137] on div at bounding box center [188, 133] width 7 height 7
click at [189, 137] on input "Have them count the words in their sentence before writing, then draw one space…" at bounding box center [188, 133] width 7 height 7
radio input "true"
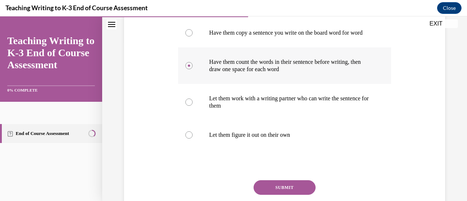
scroll to position [163, 0]
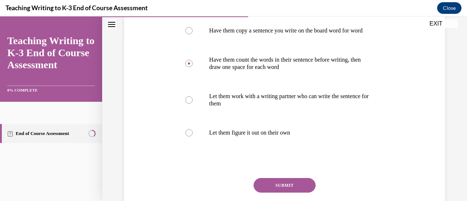
click at [279, 191] on button "SUBMIT" at bounding box center [284, 185] width 62 height 15
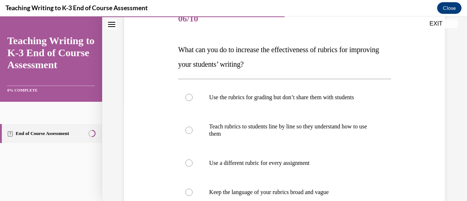
scroll to position [96, 0]
click at [191, 130] on div at bounding box center [188, 130] width 7 height 7
click at [191, 130] on input "Teach rubrics to students line by line so they understand how to use them" at bounding box center [188, 130] width 7 height 7
radio input "true"
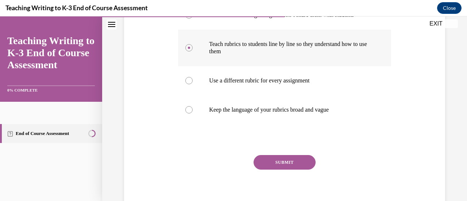
scroll to position [179, 0]
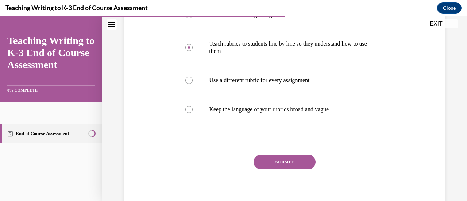
click at [286, 159] on button "SUBMIT" at bounding box center [284, 162] width 62 height 15
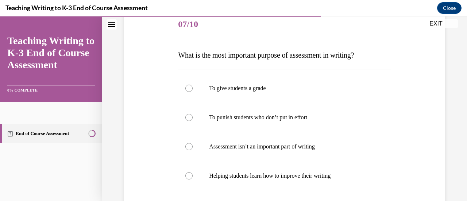
scroll to position [92, 0]
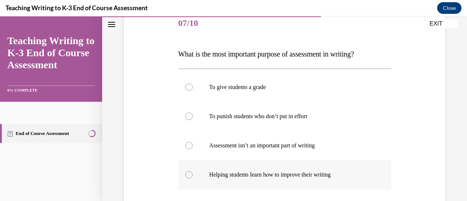
click at [190, 172] on div at bounding box center [188, 174] width 7 height 7
click at [190, 172] on input "Helping students learn how to improve their writing" at bounding box center [188, 174] width 7 height 7
radio input "true"
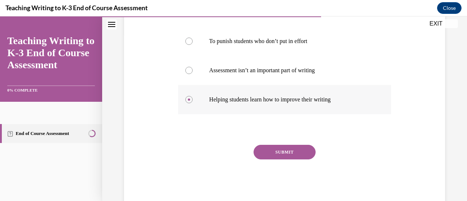
scroll to position [168, 0]
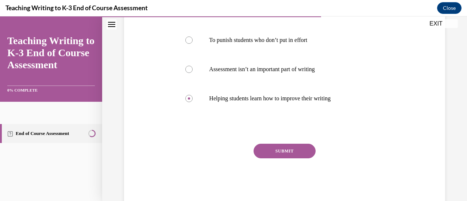
click at [281, 150] on button "SUBMIT" at bounding box center [284, 151] width 62 height 15
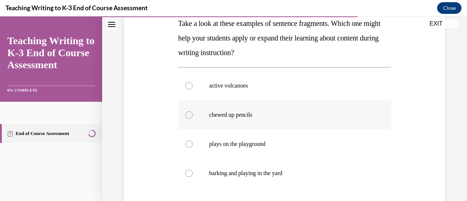
scroll to position [122, 0]
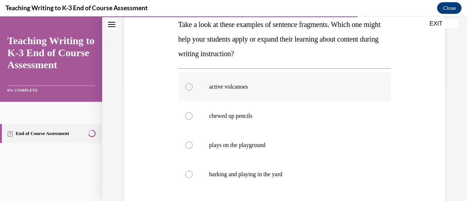
click at [189, 87] on div at bounding box center [188, 86] width 7 height 7
click at [189, 87] on input "active volcanoes" at bounding box center [188, 86] width 7 height 7
radio input "true"
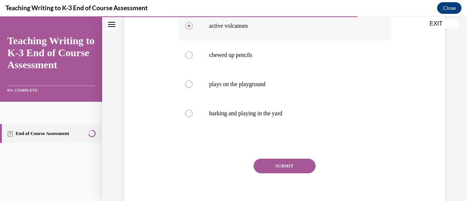
scroll to position [184, 0]
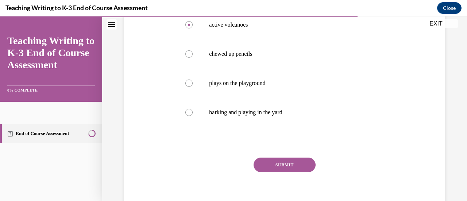
click at [275, 162] on button "SUBMIT" at bounding box center [284, 165] width 62 height 15
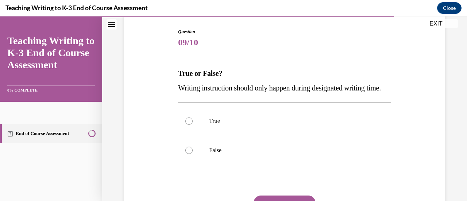
scroll to position [75, 0]
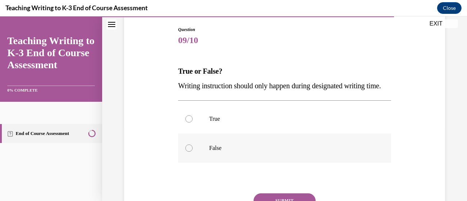
click at [190, 152] on div at bounding box center [188, 147] width 7 height 7
click at [190, 152] on input "False" at bounding box center [188, 147] width 7 height 7
radio input "true"
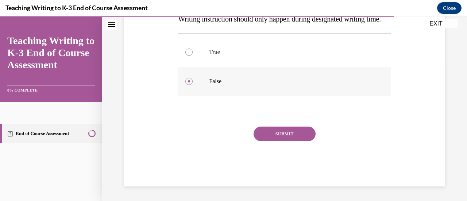
scroll to position [156, 0]
click at [278, 129] on button "SUBMIT" at bounding box center [284, 134] width 62 height 15
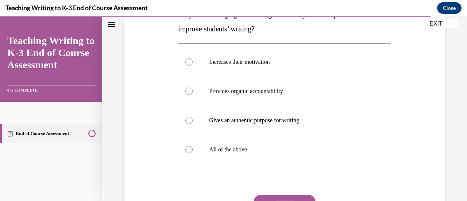
scroll to position [133, 0]
click at [190, 148] on div at bounding box center [188, 148] width 7 height 7
click at [190, 148] on input "All of the above" at bounding box center [188, 148] width 7 height 7
radio input "true"
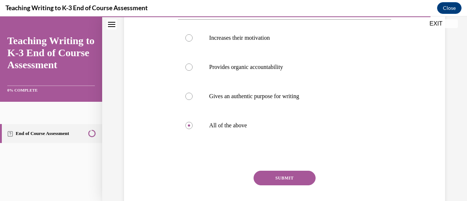
click at [265, 175] on button "SUBMIT" at bounding box center [284, 178] width 62 height 15
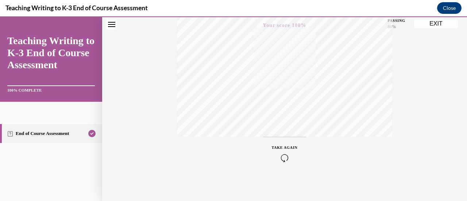
scroll to position [189, 0]
